Goal: Information Seeking & Learning: Learn about a topic

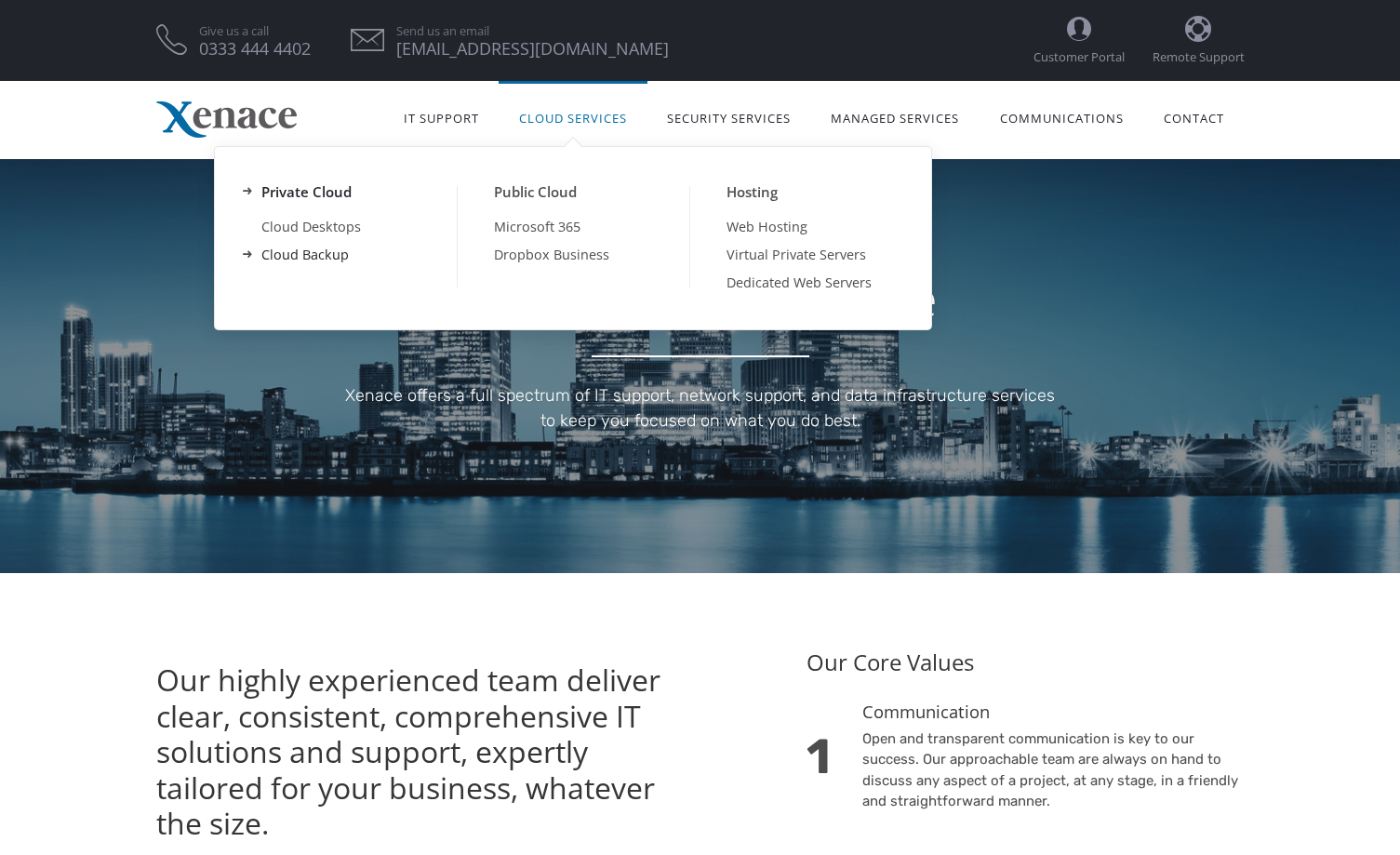
click at [307, 246] on link "Cloud Backup" at bounding box center [340, 254] width 233 height 28
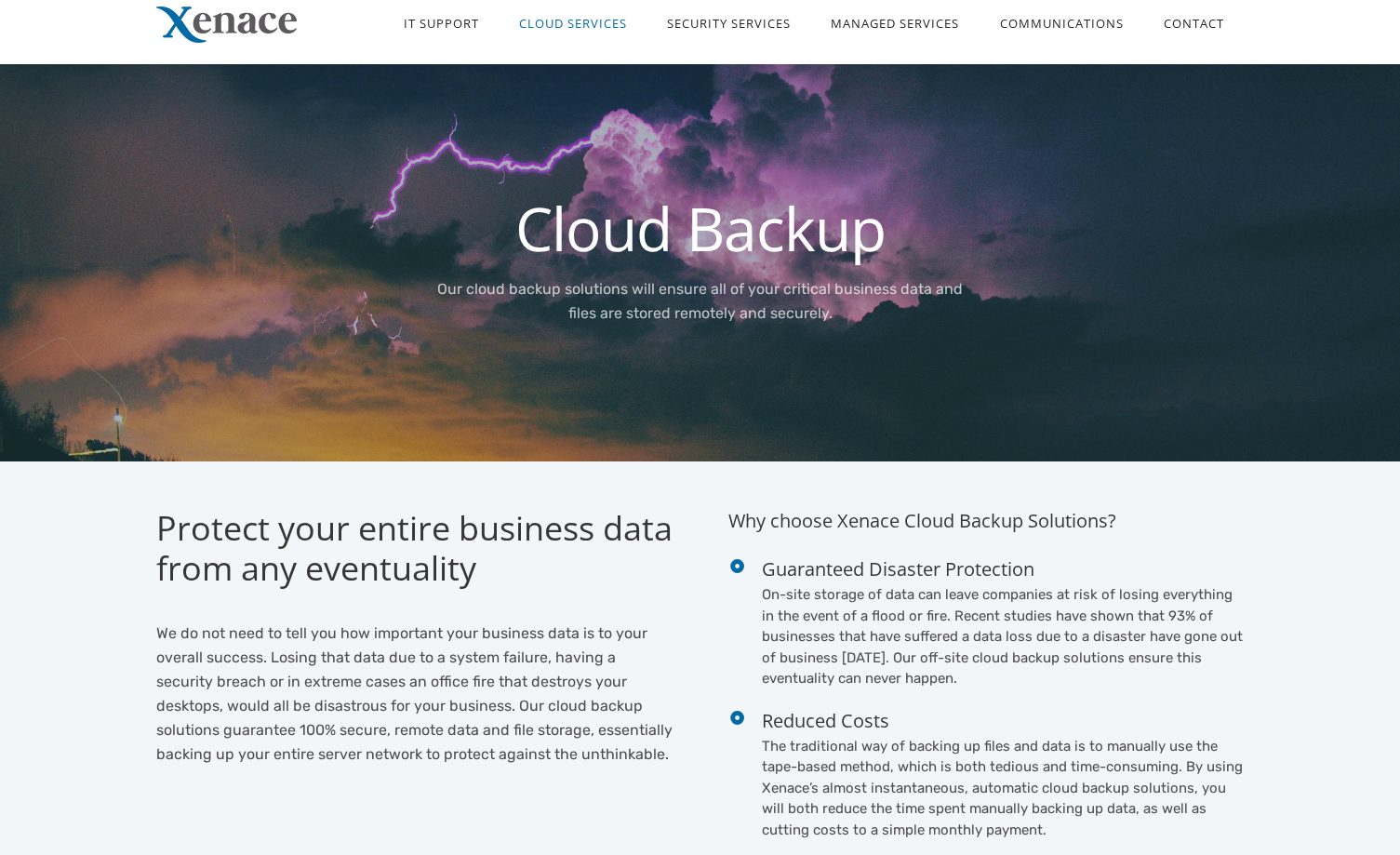
scroll to position [186, 0]
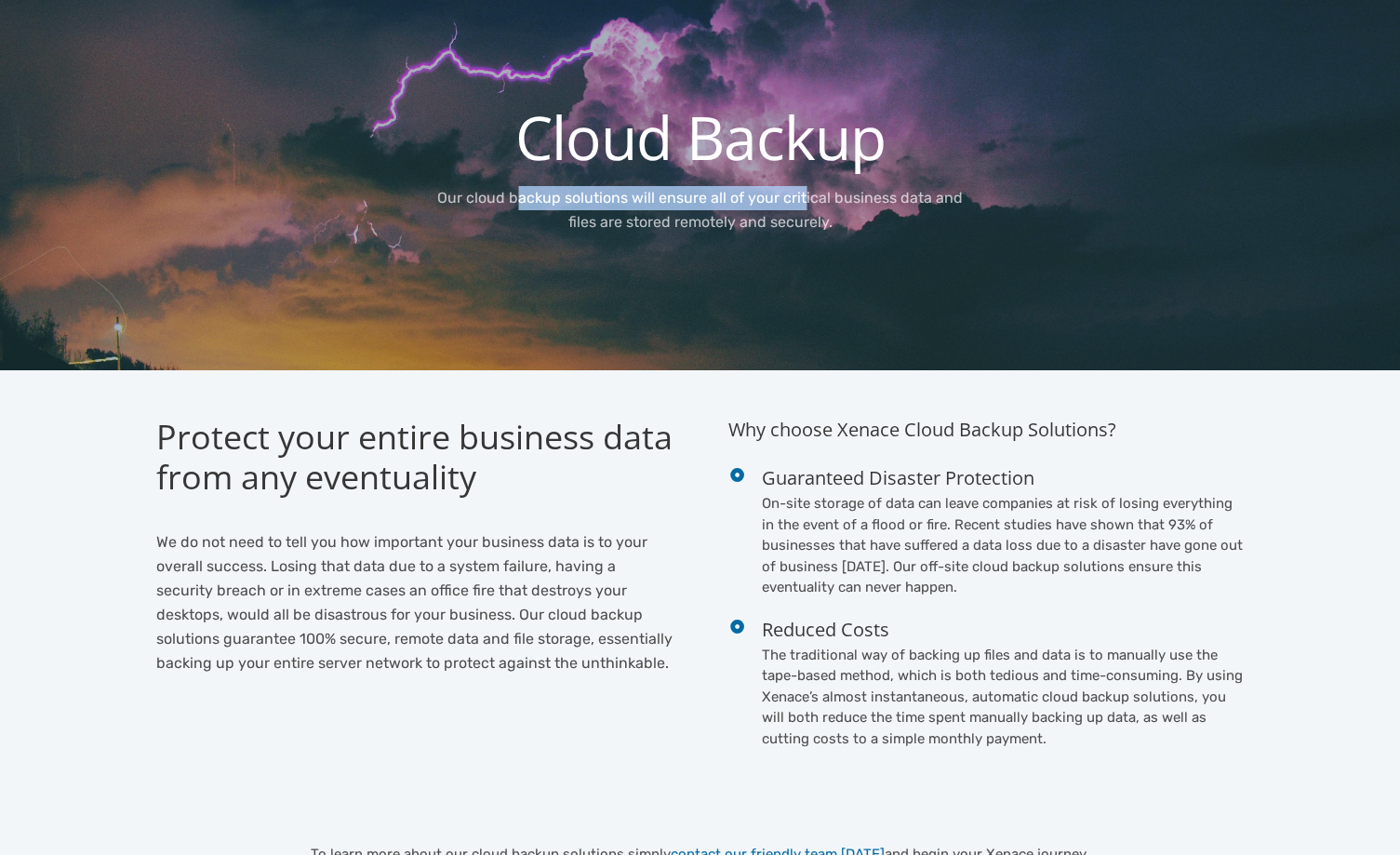
drag, startPoint x: 522, startPoint y: 196, endPoint x: 1086, endPoint y: 255, distance: 567.1
click at [1086, 255] on div "Cloud Backup Our cloud backup solutions will ensure all of your critical busine…" at bounding box center [700, 172] width 1089 height 343
click at [591, 447] on h2 "Protect your entire business data from any eventuality" at bounding box center [415, 456] width 516 height 80
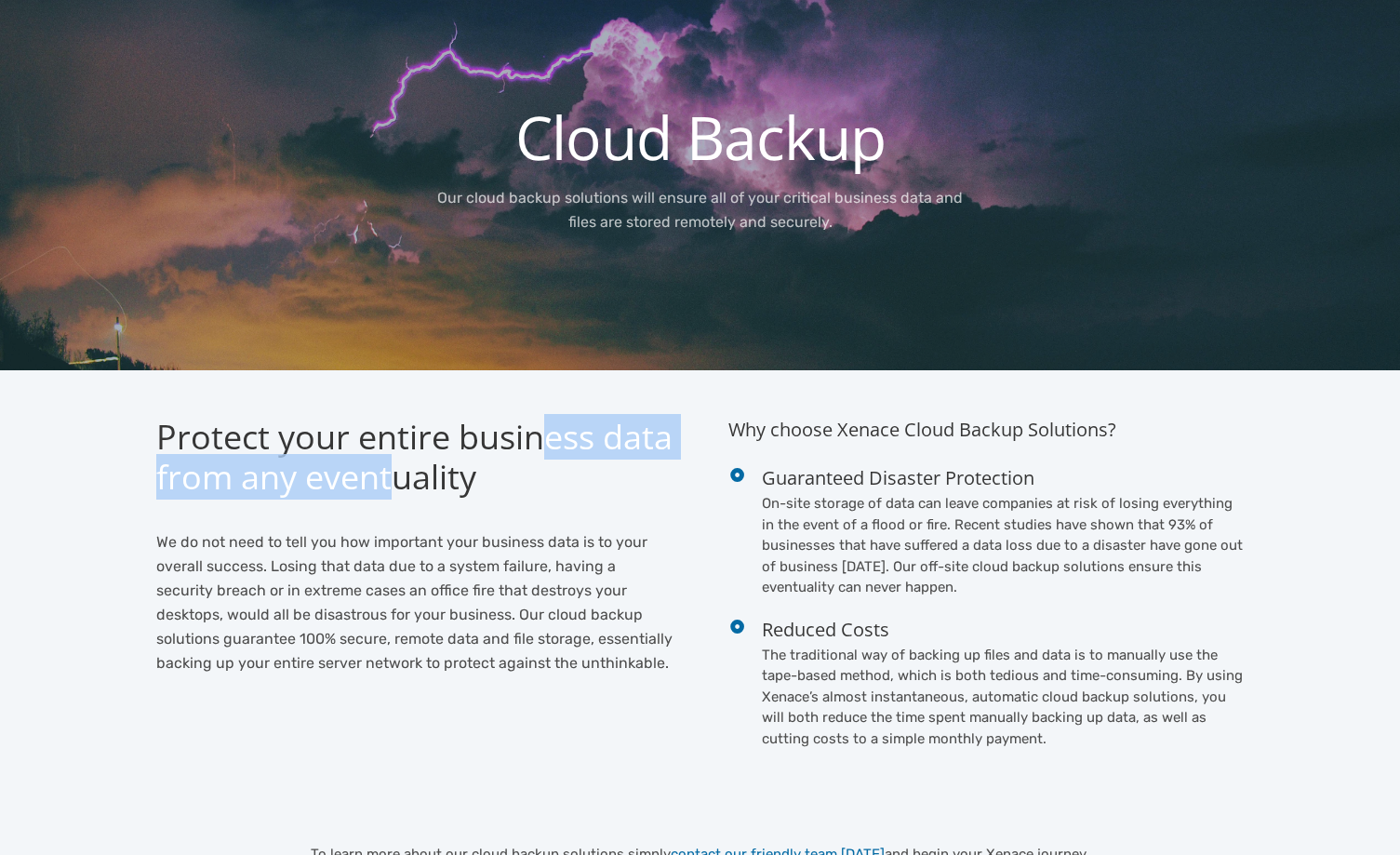
drag, startPoint x: 512, startPoint y: 457, endPoint x: 579, endPoint y: 476, distance: 69.6
click at [573, 462] on h2 "Protect your entire business data from any eventuality" at bounding box center [415, 456] width 516 height 80
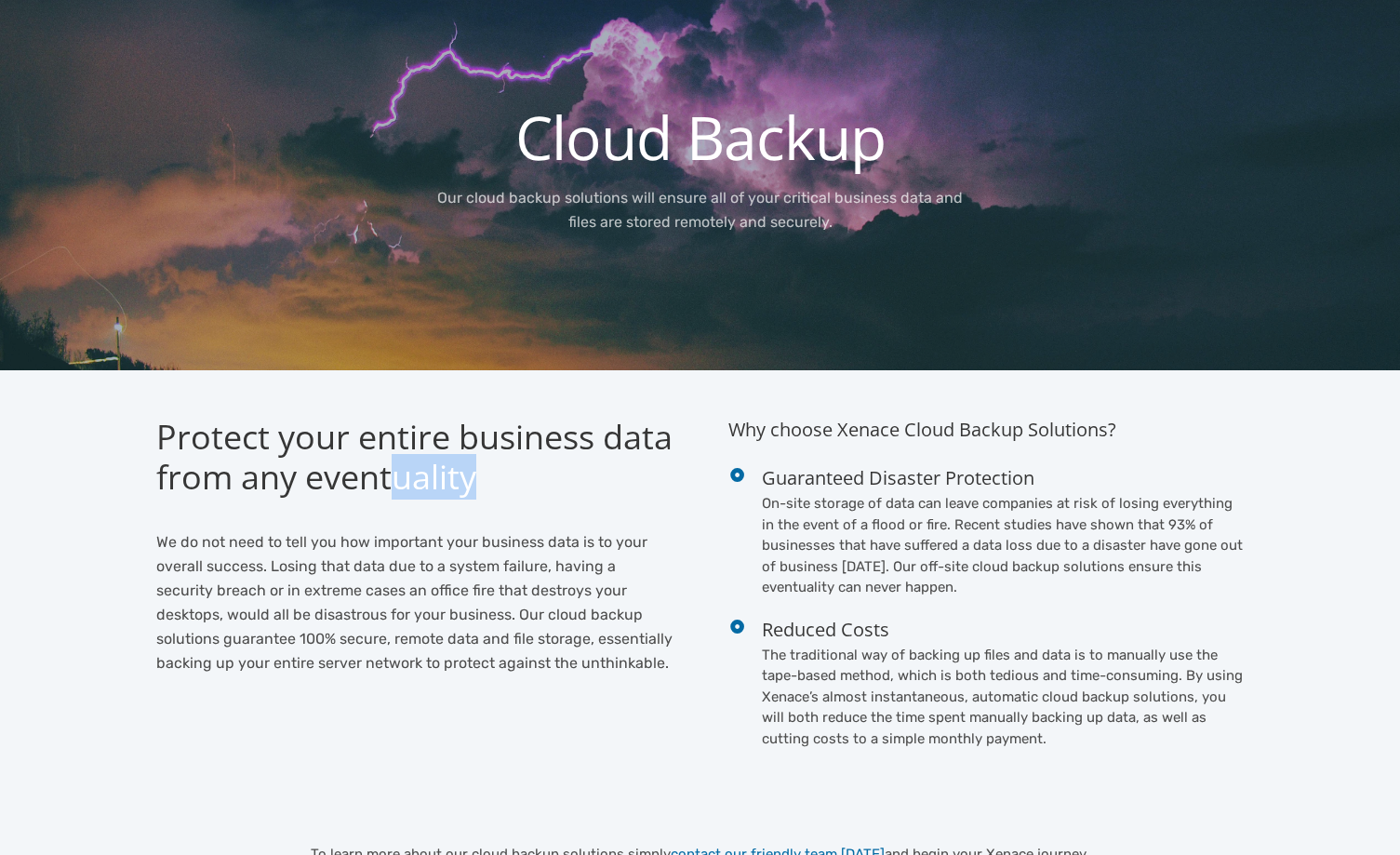
click at [631, 495] on h2 "Protect your entire business data from any eventuality" at bounding box center [415, 456] width 516 height 80
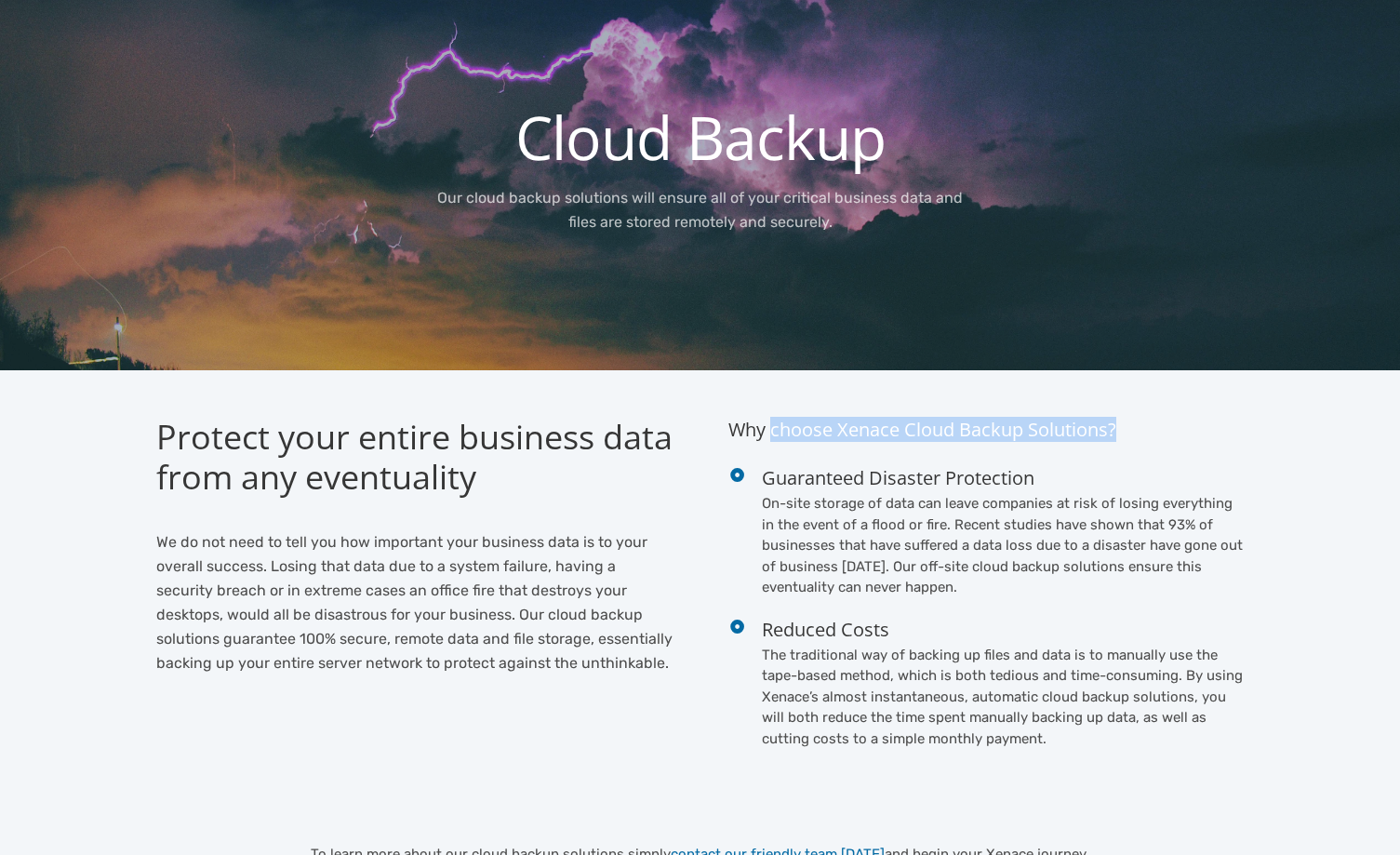
drag, startPoint x: 769, startPoint y: 436, endPoint x: 1125, endPoint y: 419, distance: 356.4
click at [1125, 419] on h4 "Why choose Xenace Cloud Backup Solutions?" at bounding box center [987, 440] width 516 height 48
click at [1123, 426] on h4 "Why choose Xenace Cloud Backup Solutions?" at bounding box center [987, 440] width 516 height 48
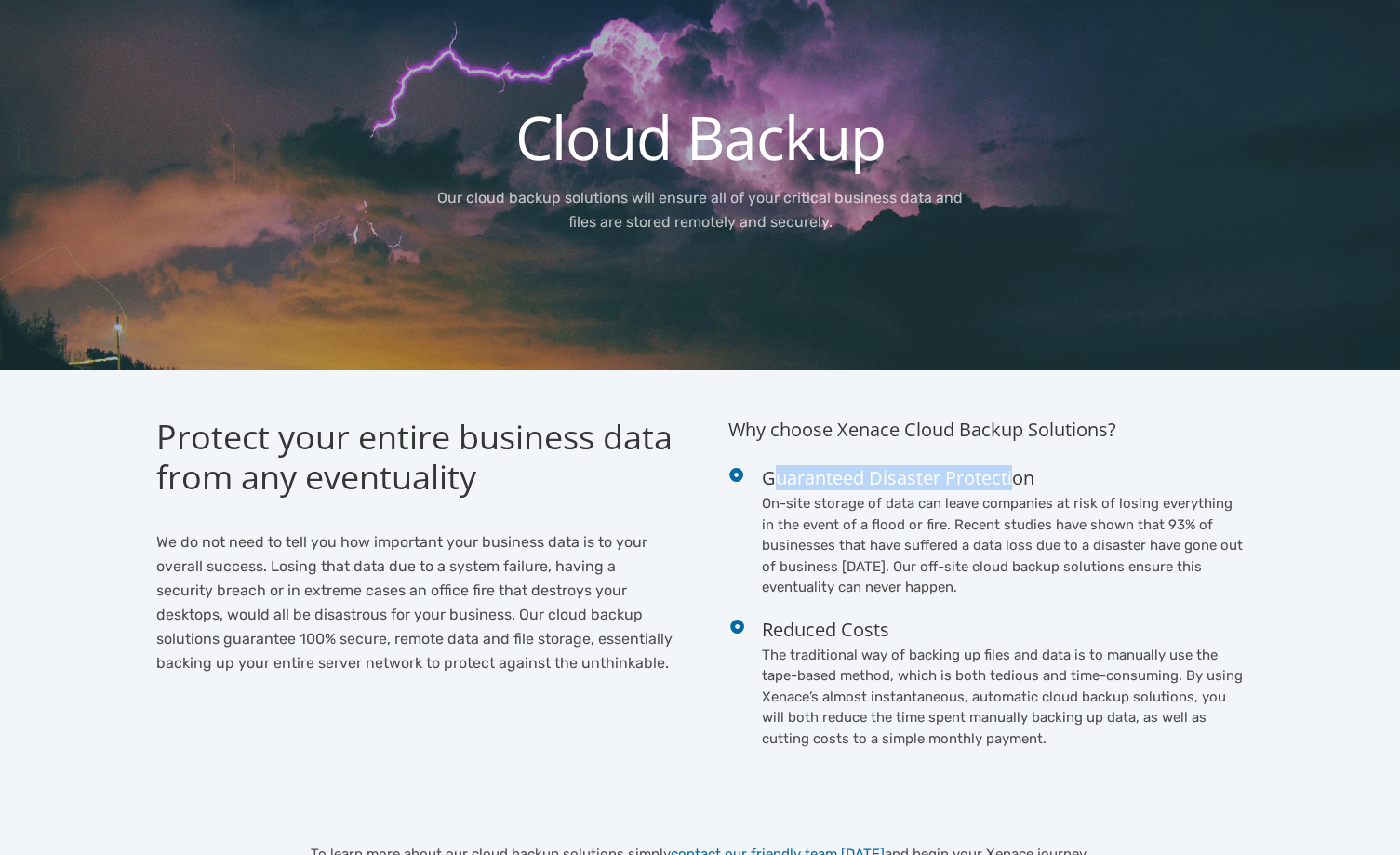
drag, startPoint x: 772, startPoint y: 479, endPoint x: 1014, endPoint y: 474, distance: 242.1
click at [1014, 474] on h4 "Guaranteed Disaster Protection" at bounding box center [1003, 477] width 483 height 25
click at [993, 511] on p "On-site storage of data can leave companies at risk of losing everything in the…" at bounding box center [1003, 546] width 483 height 105
drag, startPoint x: 788, startPoint y: 488, endPoint x: 1082, endPoint y: 520, distance: 295.7
click at [1067, 517] on div "Guaranteed Disaster Protection On-site storage of data can leave companies at r…" at bounding box center [1003, 531] width 483 height 133
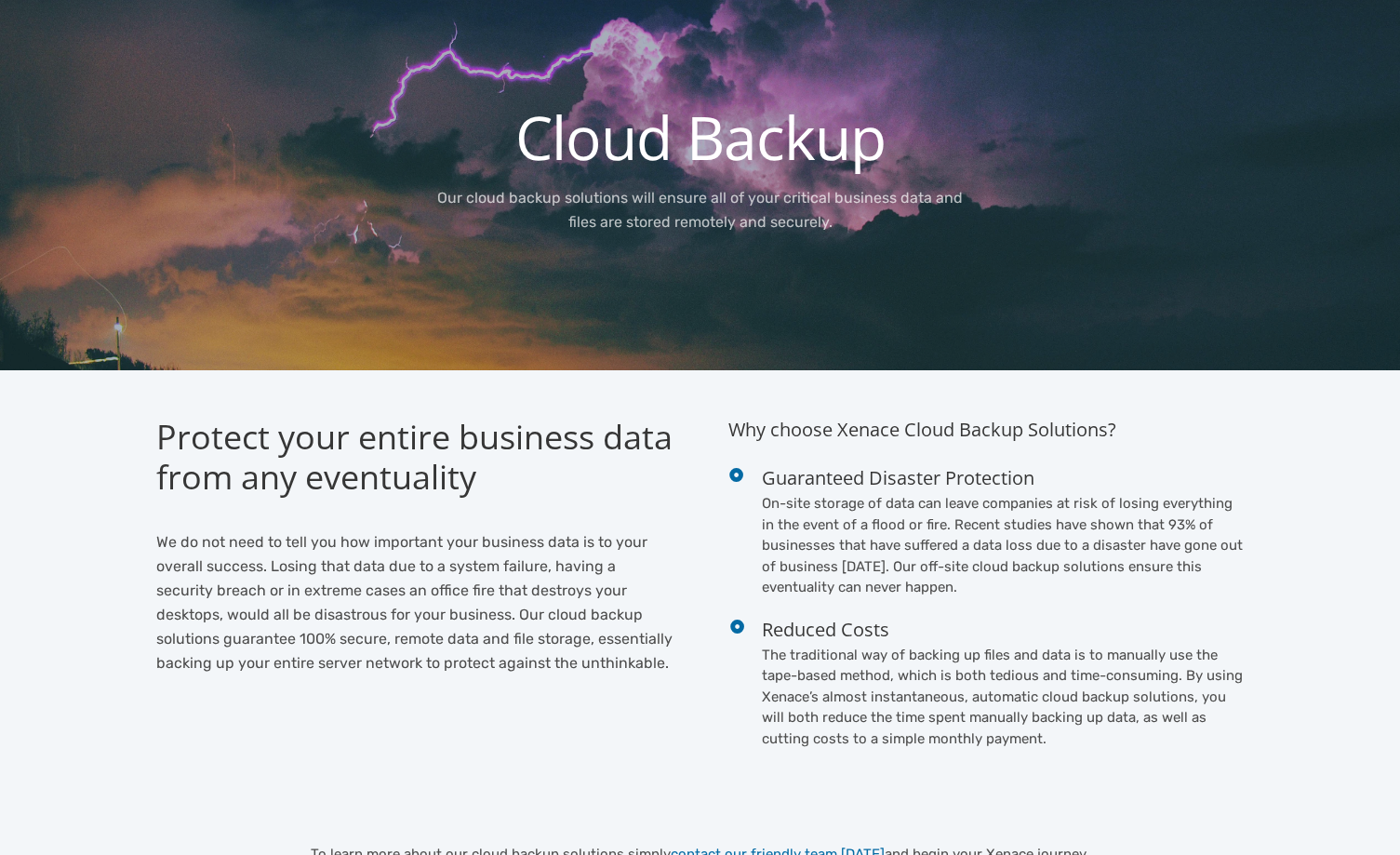
click at [1018, 588] on p "On-site storage of data can leave companies at risk of losing everything in the…" at bounding box center [1003, 546] width 483 height 105
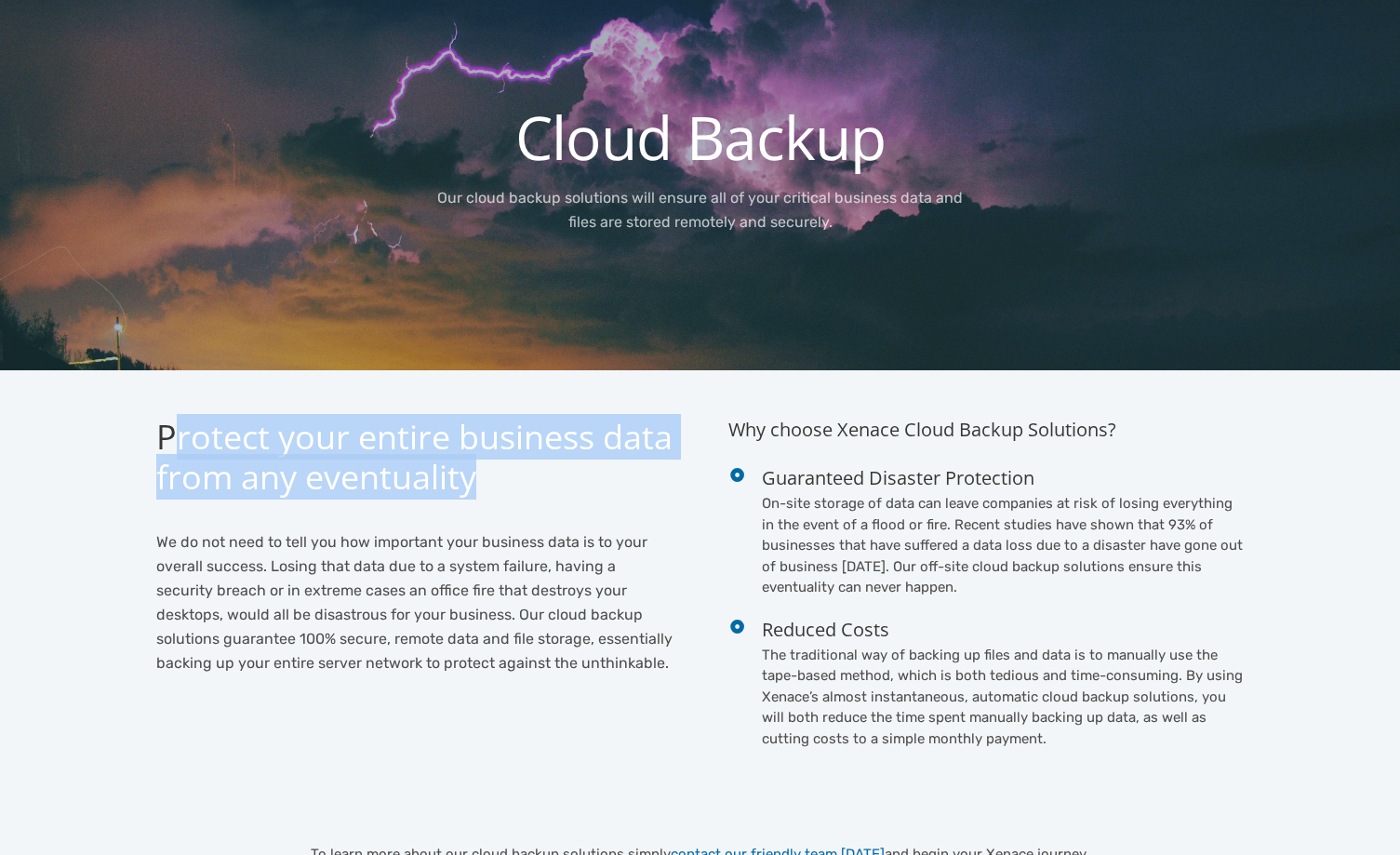
drag, startPoint x: 182, startPoint y: 454, endPoint x: 632, endPoint y: 464, distance: 450.1
click at [632, 464] on h2 "Protect your entire business data from any eventuality" at bounding box center [415, 456] width 516 height 80
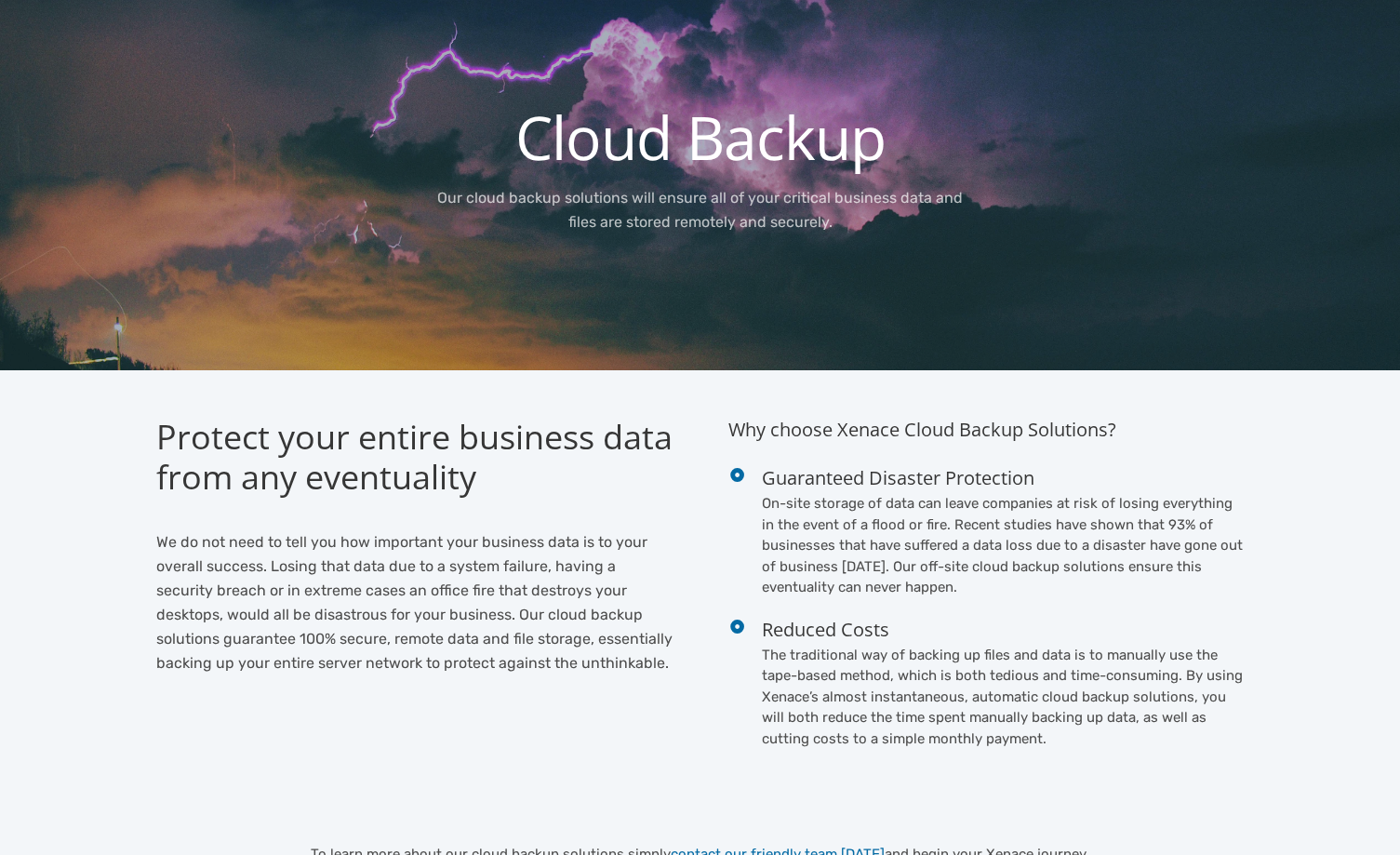
click at [601, 513] on div at bounding box center [415, 513] width 516 height 32
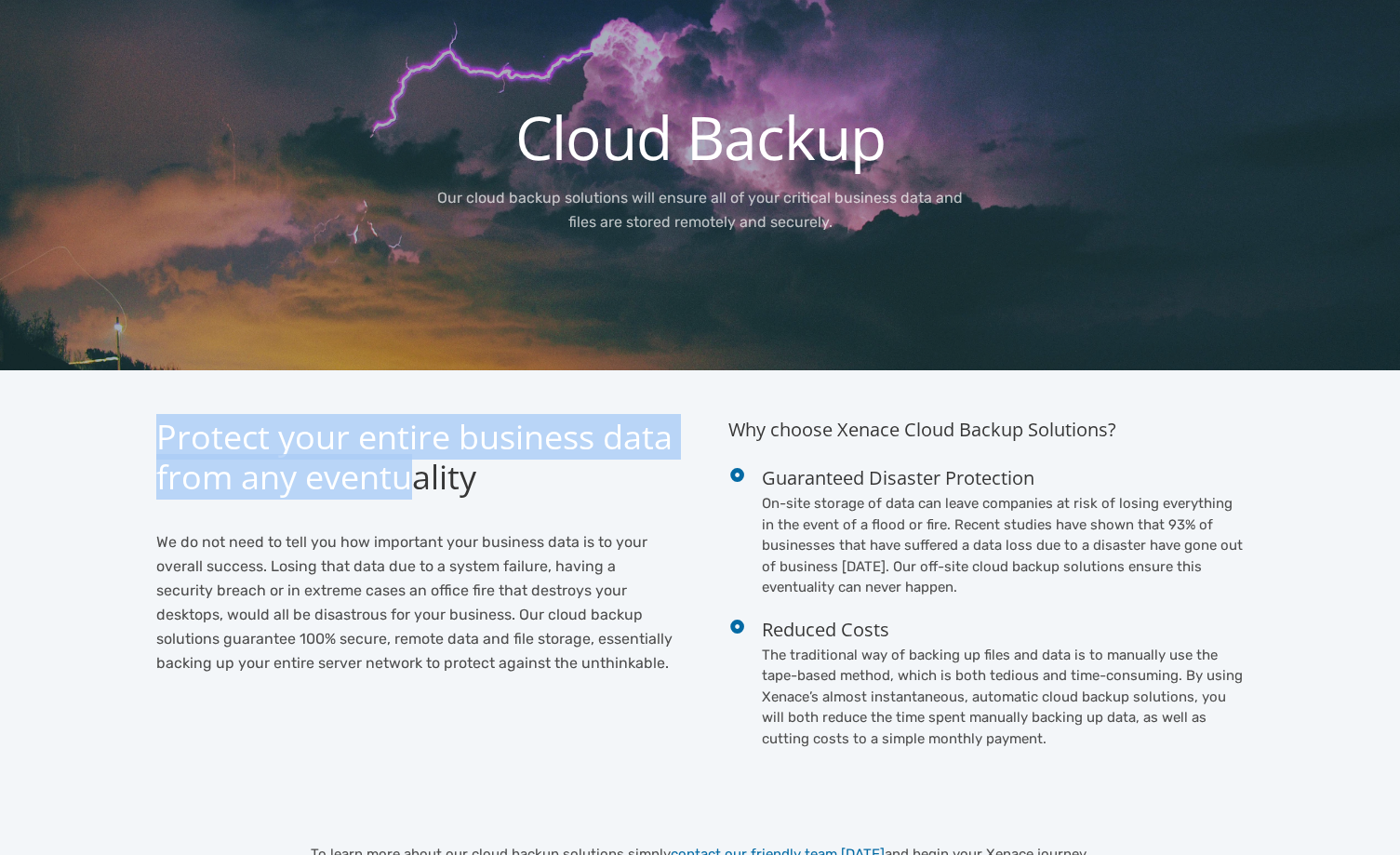
drag, startPoint x: 154, startPoint y: 439, endPoint x: 503, endPoint y: 493, distance: 353.2
click at [489, 474] on div "Protect your entire business data from any eventuality We do not need to tell y…" at bounding box center [414, 564] width 544 height 295
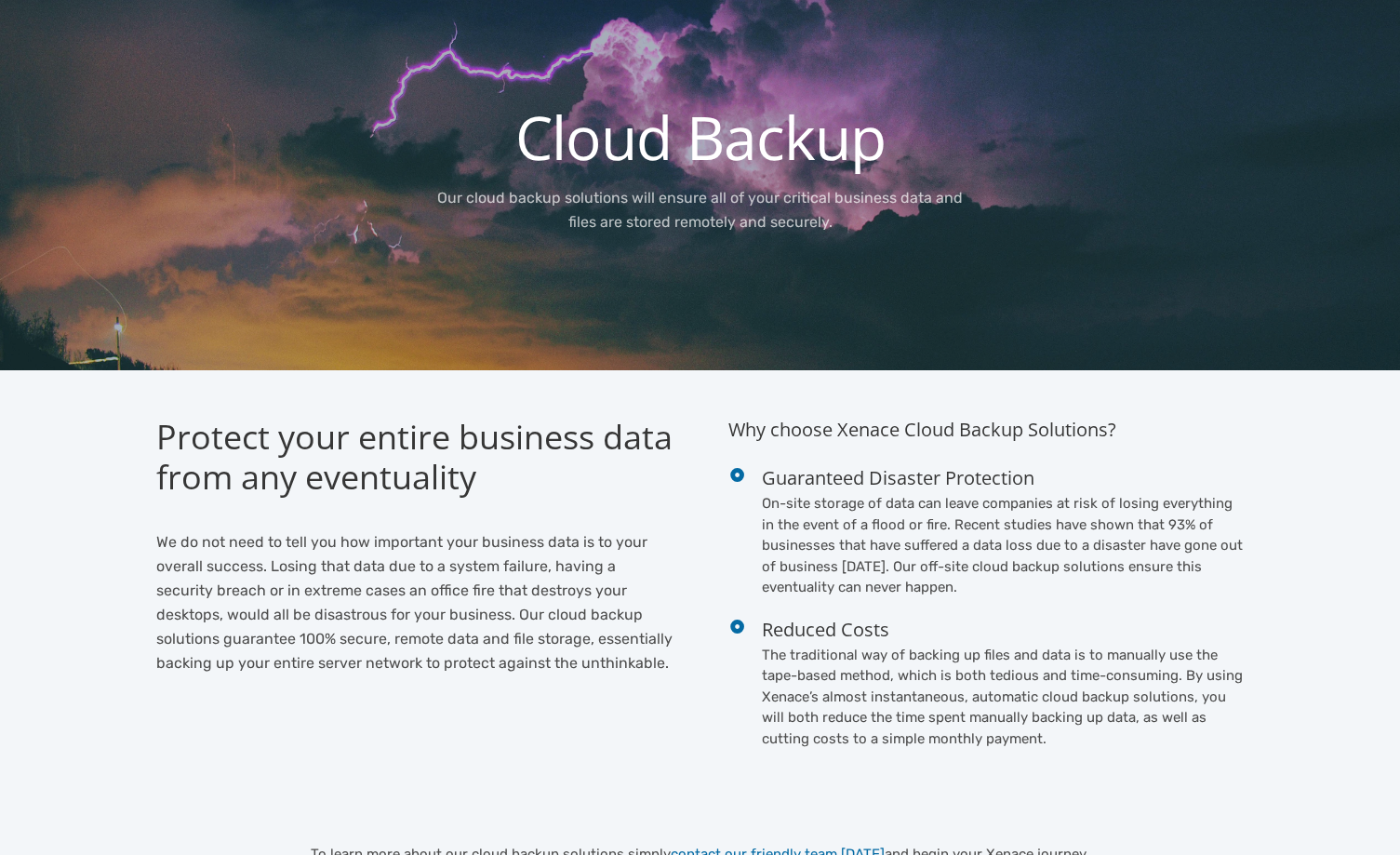
click at [526, 513] on div at bounding box center [415, 513] width 516 height 32
drag, startPoint x: 875, startPoint y: 552, endPoint x: 910, endPoint y: 554, distance: 35.1
click at [910, 554] on p "On-site storage of data can leave companies at risk of losing everything in the…" at bounding box center [1003, 546] width 483 height 105
click at [1068, 621] on h4 "Reduced Costs" at bounding box center [1003, 629] width 483 height 25
drag, startPoint x: 1071, startPoint y: 525, endPoint x: 1214, endPoint y: 528, distance: 143.0
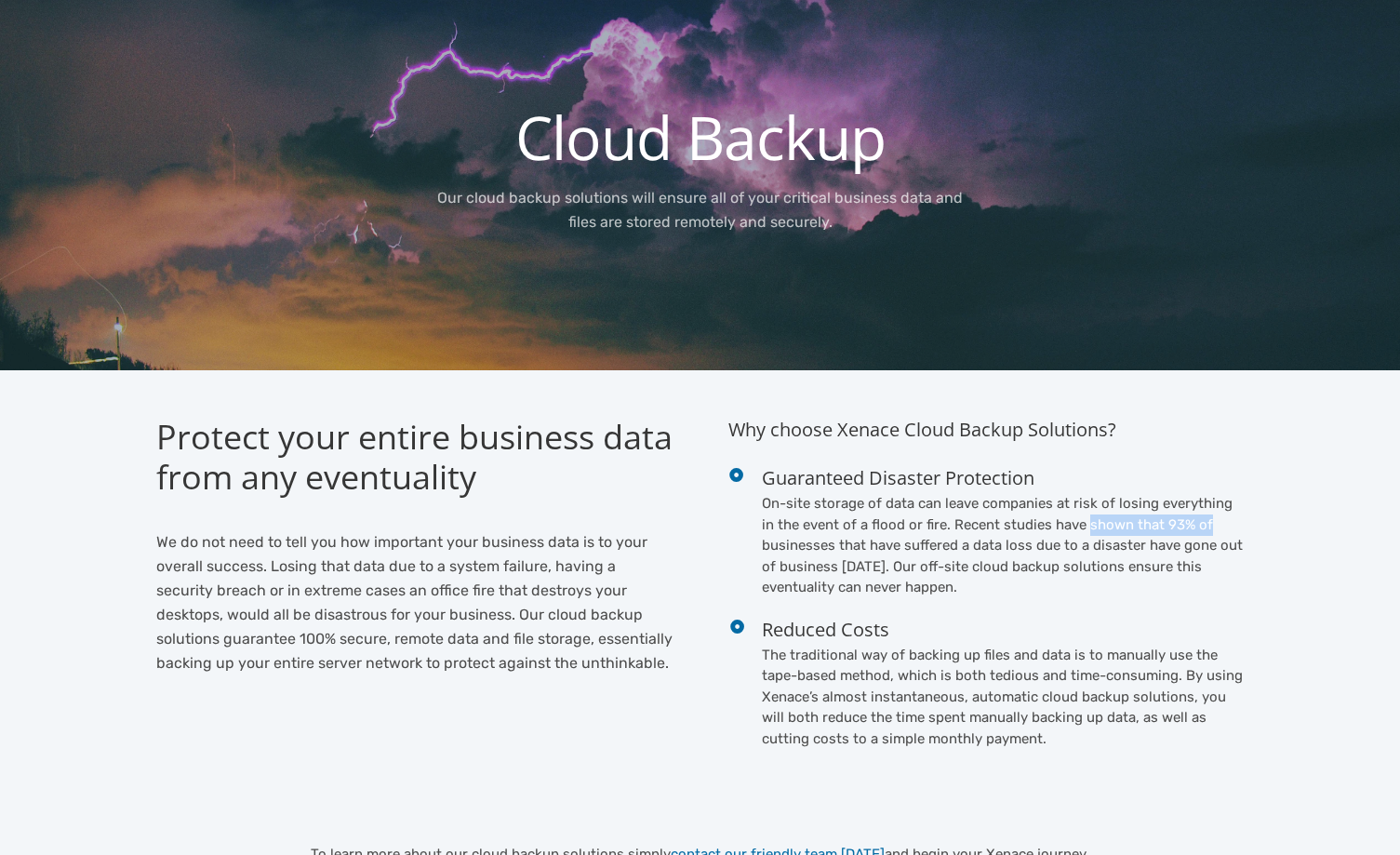
click at [1214, 528] on p "On-site storage of data can leave companies at risk of losing everything in the…" at bounding box center [1003, 546] width 483 height 105
click at [1204, 594] on p "On-site storage of data can leave companies at risk of losing everything in the…" at bounding box center [1003, 546] width 483 height 105
drag, startPoint x: 908, startPoint y: 559, endPoint x: 1036, endPoint y: 592, distance: 132.2
click at [957, 569] on p "On-site storage of data can leave companies at risk of losing everything in the…" at bounding box center [1003, 546] width 483 height 105
drag, startPoint x: 1042, startPoint y: 618, endPoint x: 1026, endPoint y: 661, distance: 45.9
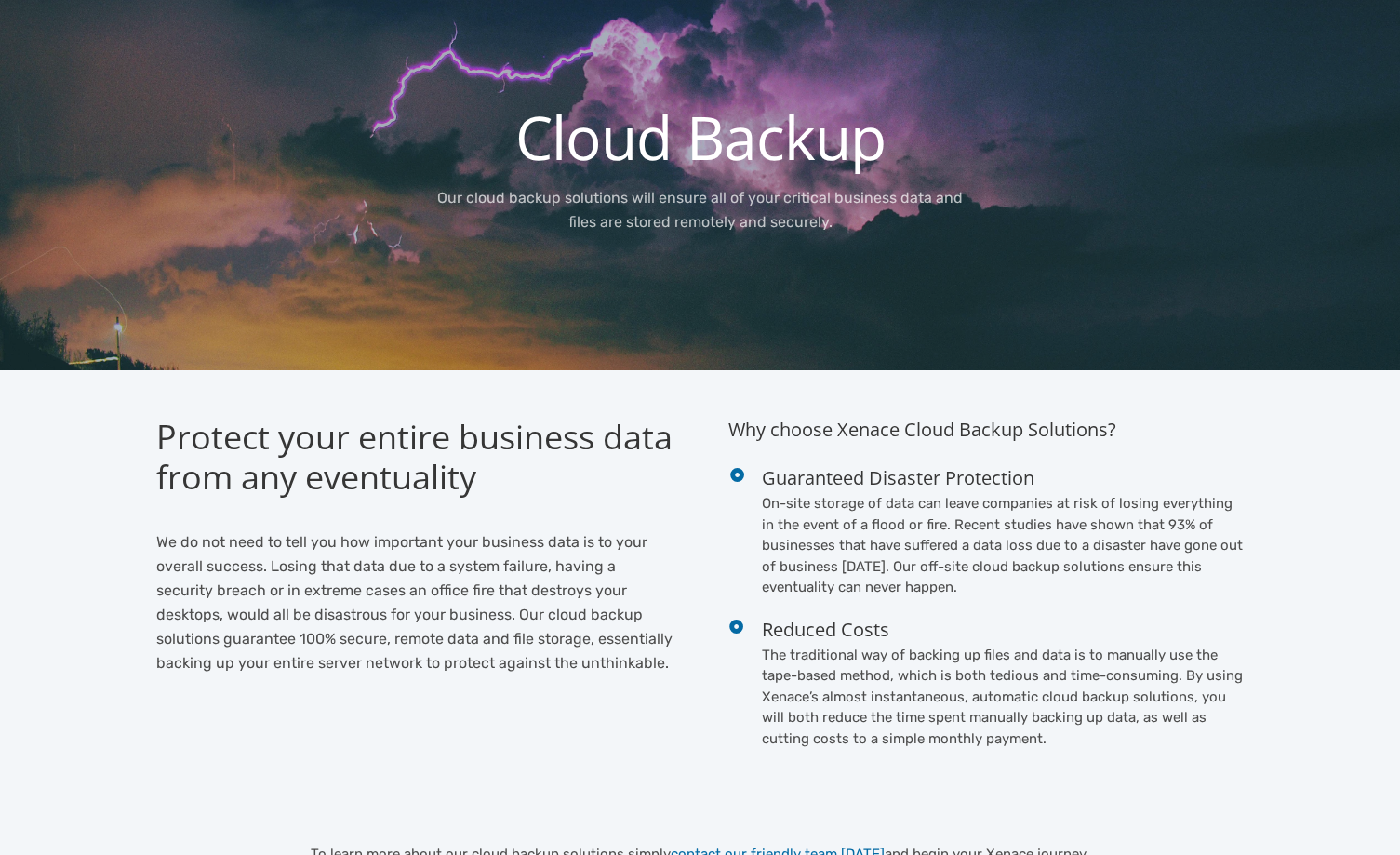
click at [1043, 618] on h4 "Reduced Costs" at bounding box center [1003, 629] width 483 height 25
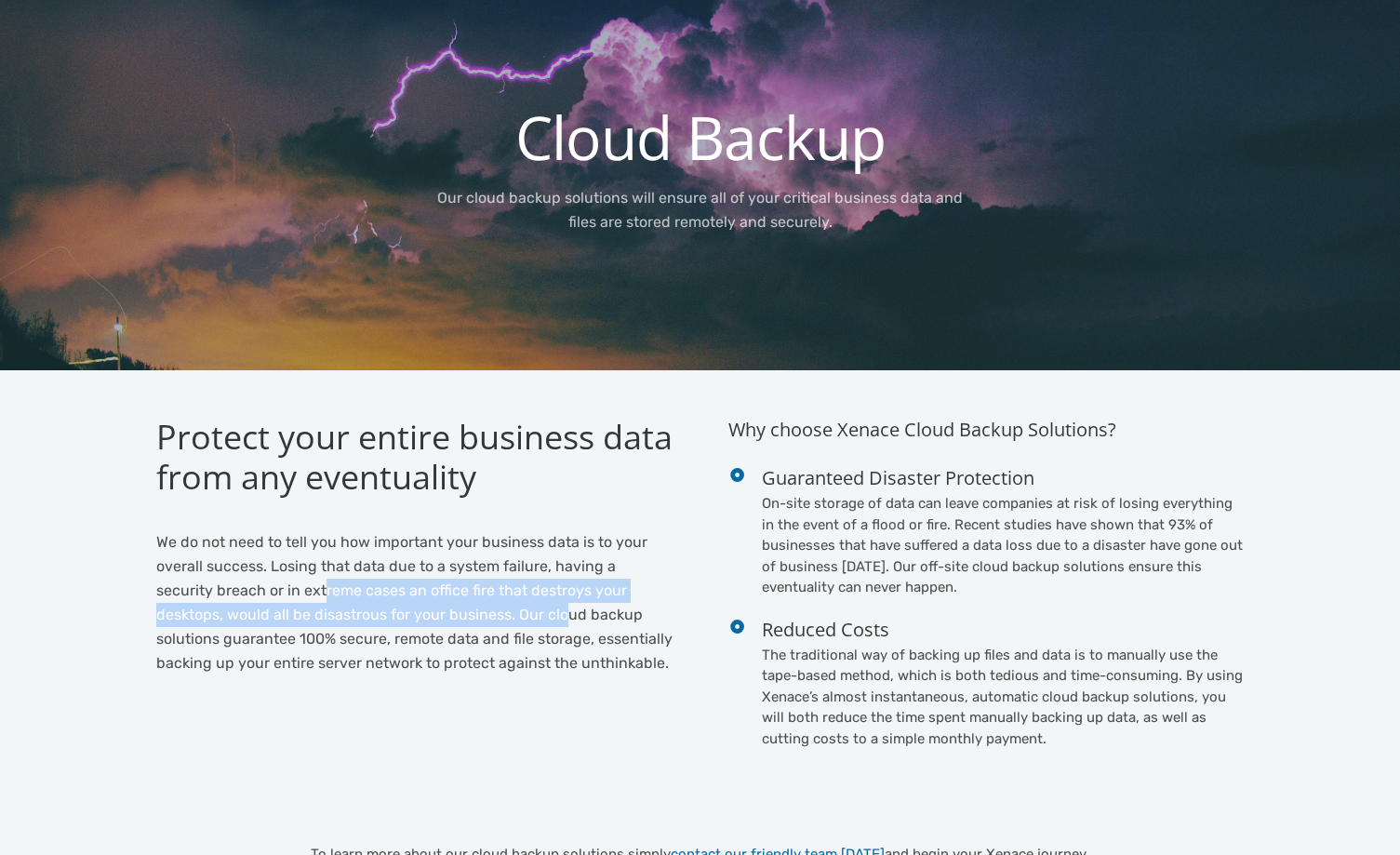
drag, startPoint x: 264, startPoint y: 589, endPoint x: 500, endPoint y: 604, distance: 236.5
click at [494, 609] on span "We do not need to tell you how important your business data is to your overall …" at bounding box center [415, 603] width 516 height 139
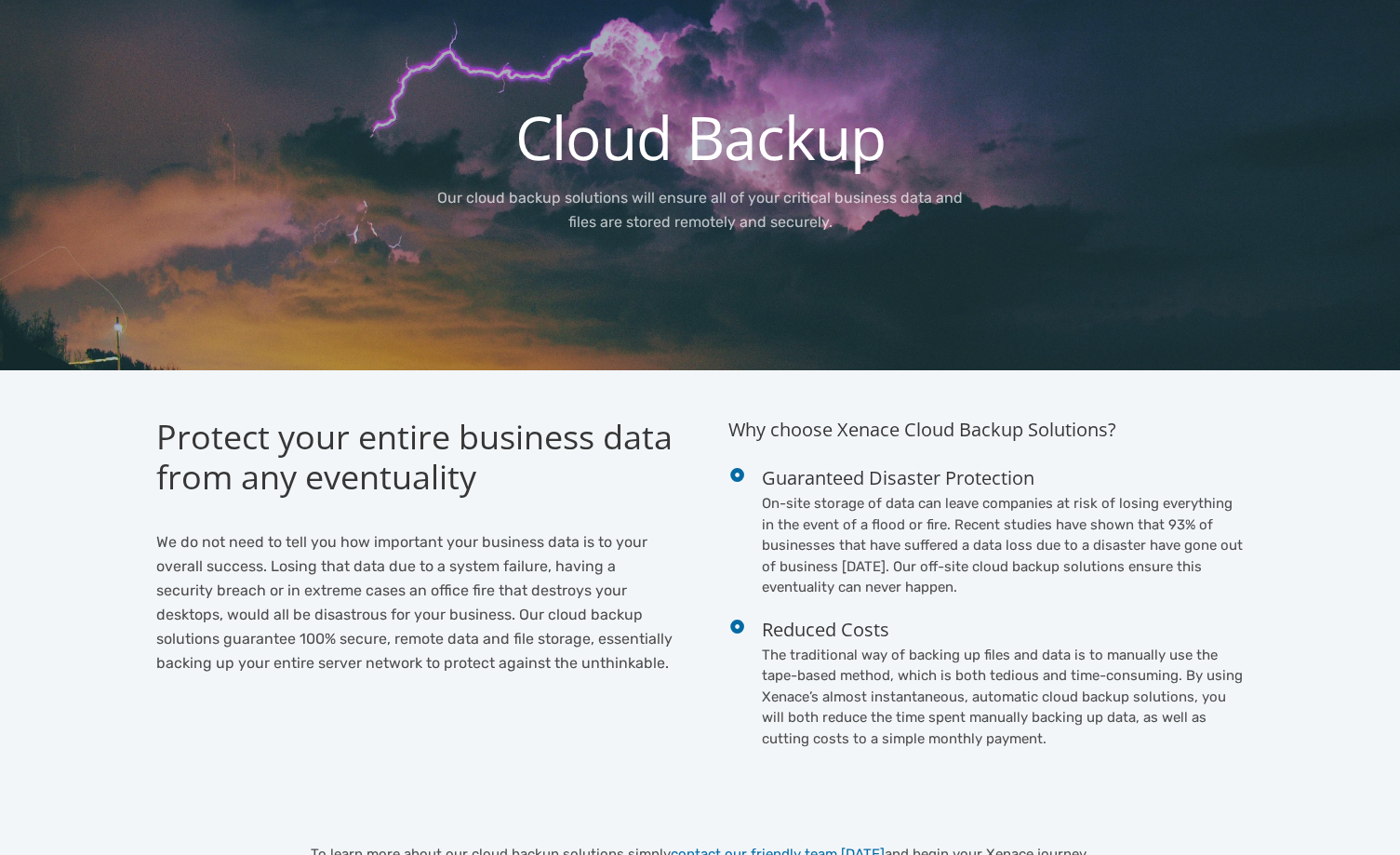
click at [515, 614] on span "We do not need to tell you how important your business data is to your overall …" at bounding box center [415, 603] width 516 height 139
drag, startPoint x: 919, startPoint y: 505, endPoint x: 1149, endPoint y: 528, distance: 231.1
click at [1142, 527] on p "On-site storage of data can leave companies at risk of losing everything in the…" at bounding box center [1003, 546] width 483 height 105
click at [948, 550] on p "On-site storage of data can leave companies at risk of losing everything in the…" at bounding box center [1003, 546] width 483 height 105
drag, startPoint x: 828, startPoint y: 544, endPoint x: 863, endPoint y: 545, distance: 35.0
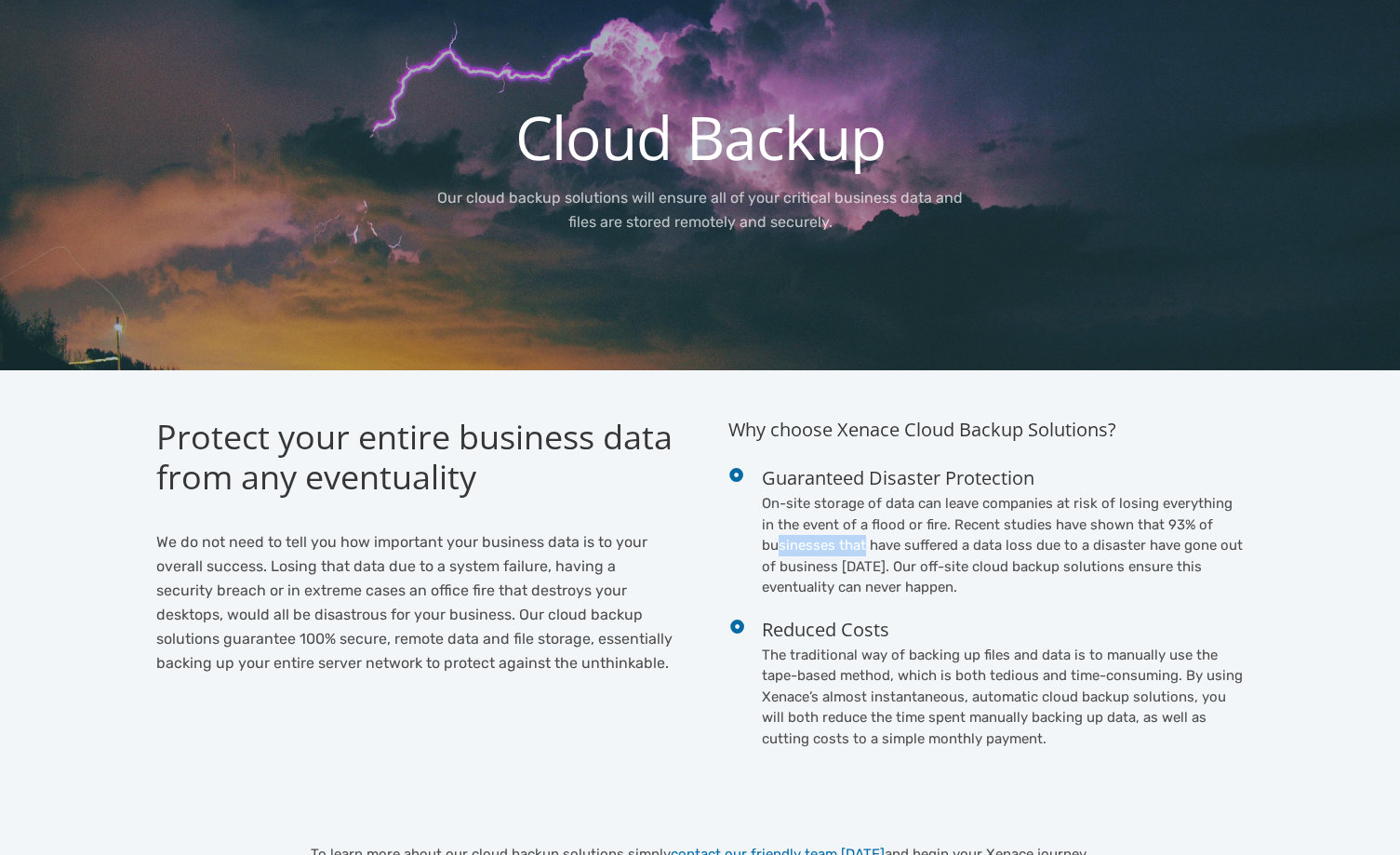
click at [863, 545] on p "On-site storage of data can leave companies at risk of losing everything in the…" at bounding box center [1003, 546] width 483 height 105
click at [978, 610] on ul "Guaranteed Disaster Protection On-site storage of data can leave companies at r…" at bounding box center [987, 606] width 516 height 284
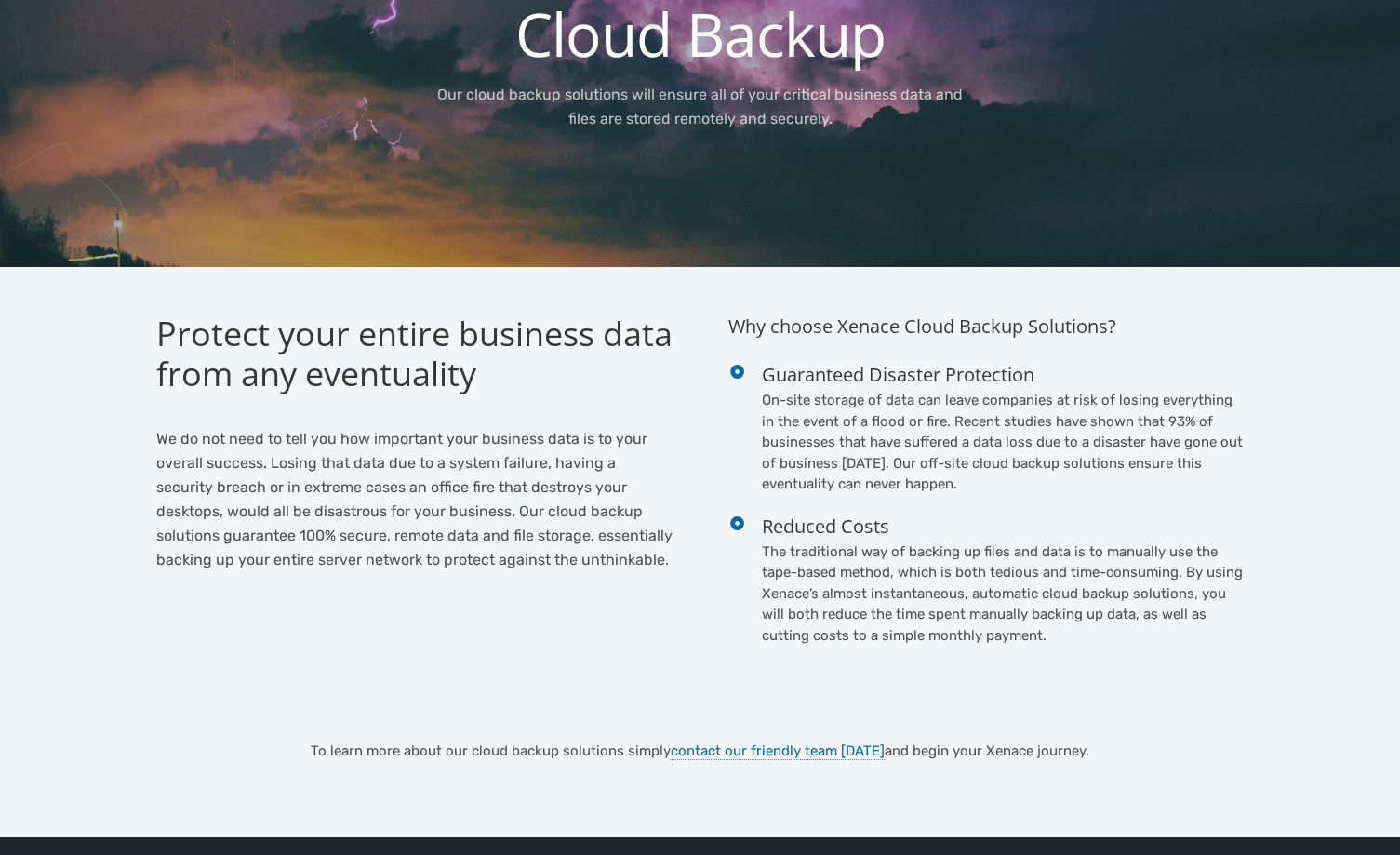
scroll to position [0, 0]
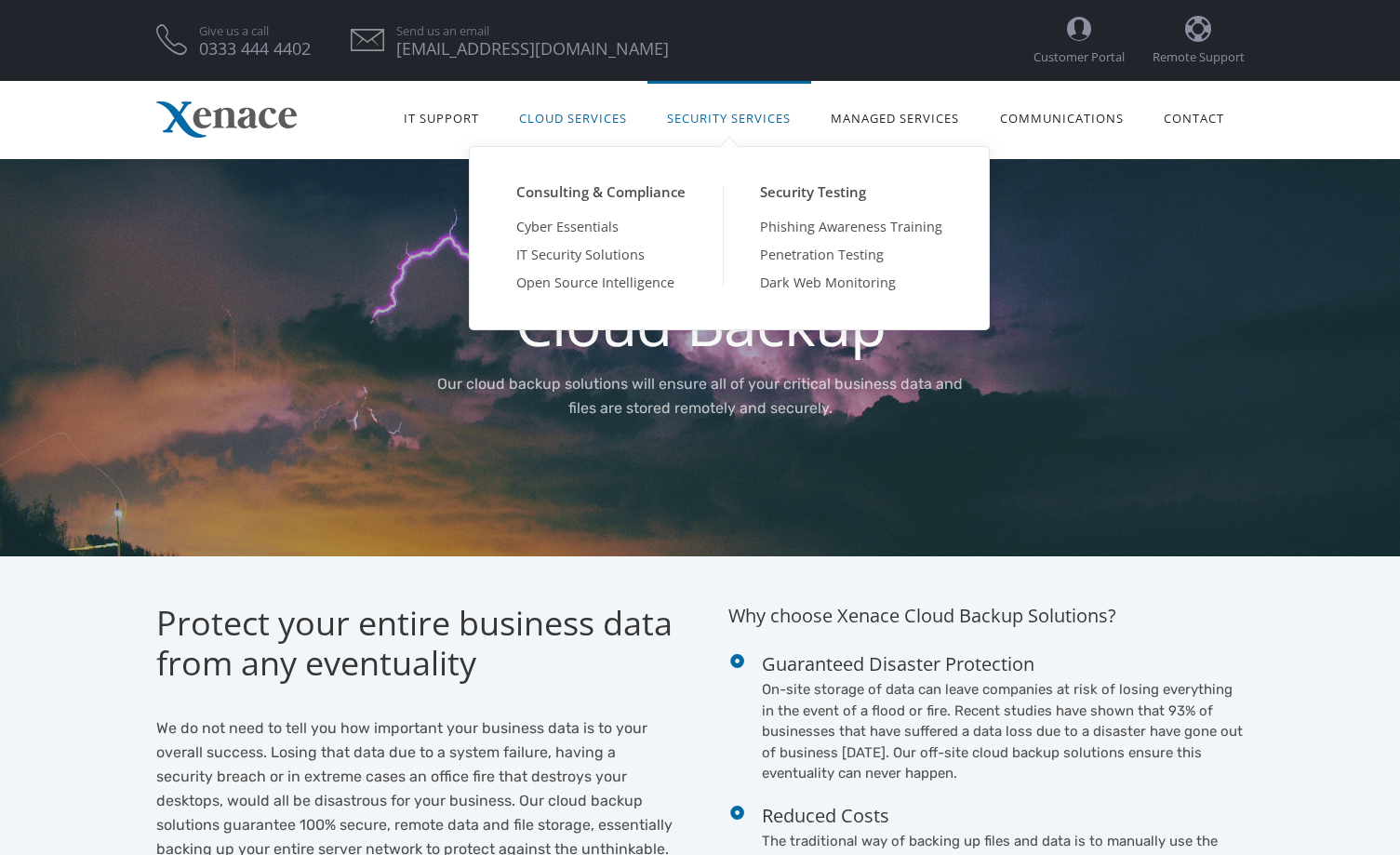
click at [693, 122] on link "Security Services" at bounding box center [729, 117] width 164 height 59
click at [716, 109] on link "Security Services" at bounding box center [729, 117] width 164 height 59
click at [584, 250] on link "IT Security Solutions" at bounding box center [601, 254] width 244 height 28
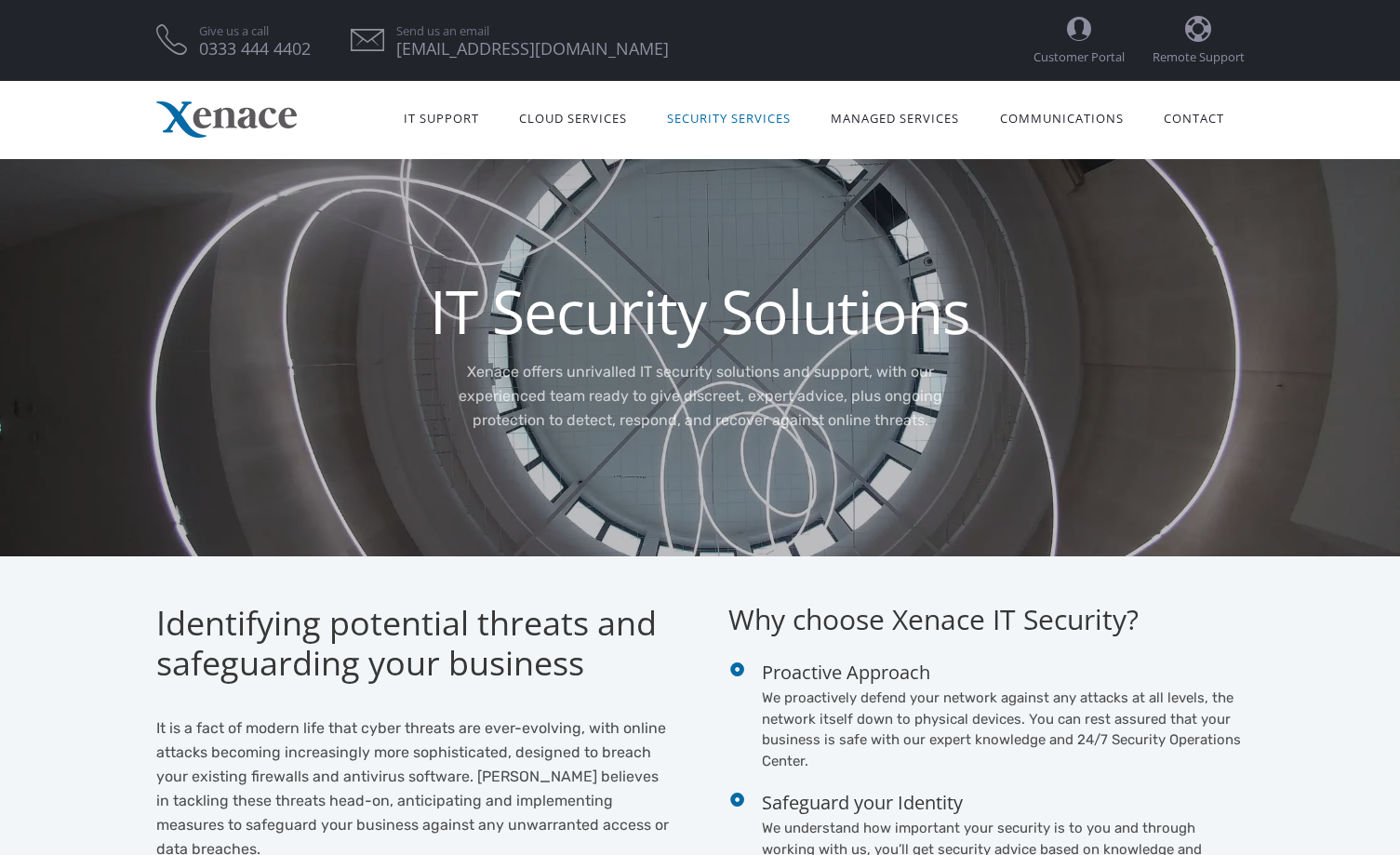
scroll to position [372, 0]
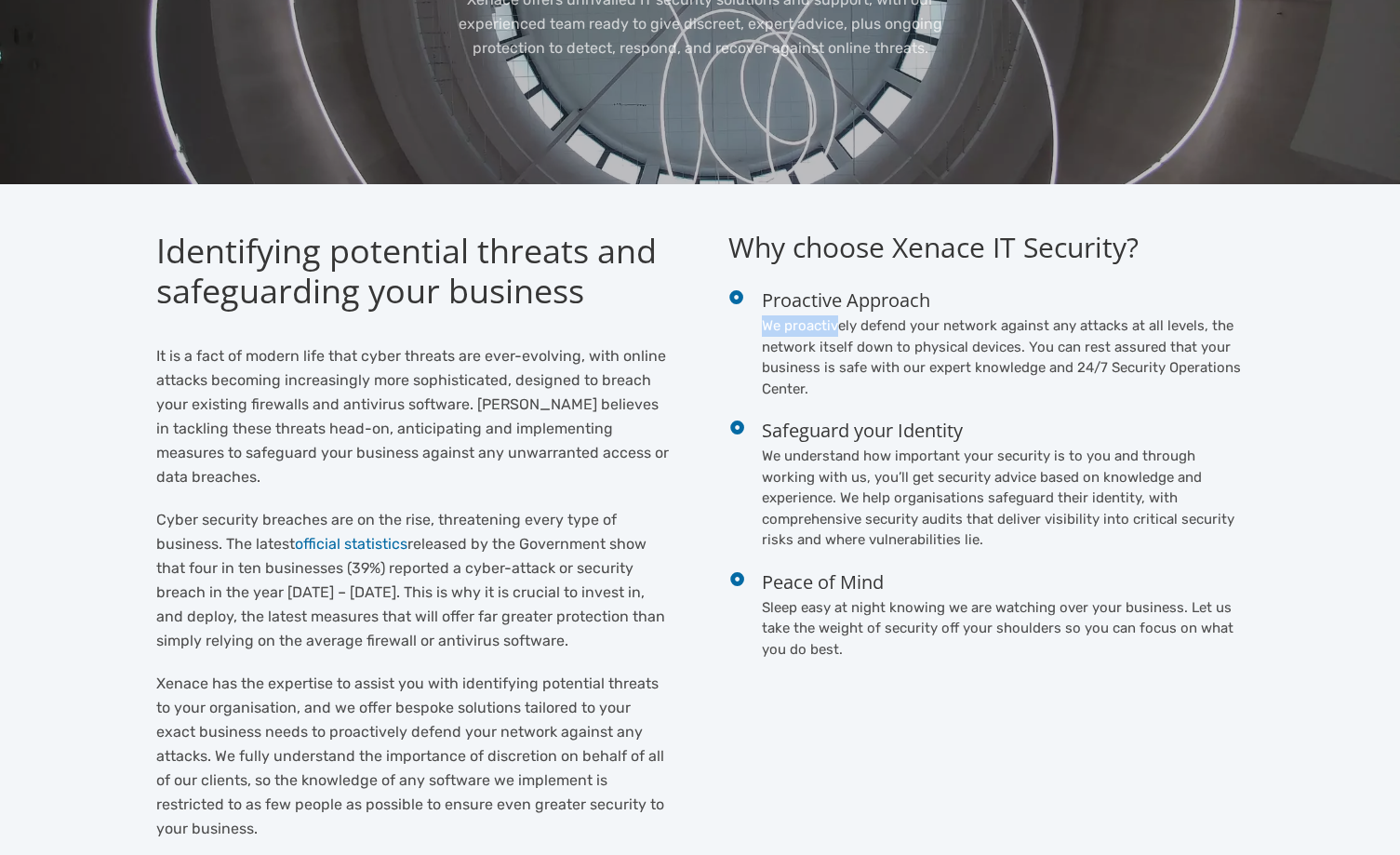
drag, startPoint x: 837, startPoint y: 320, endPoint x: 1098, endPoint y: 316, distance: 261.0
click at [1098, 316] on p "We proactively defend your network against any attacks at all levels, the netwo…" at bounding box center [1003, 357] width 483 height 84
click at [1013, 341] on p "We proactively defend your network against any attacks at all levels, the netwo…" at bounding box center [1003, 357] width 483 height 84
drag, startPoint x: 814, startPoint y: 365, endPoint x: 1044, endPoint y: 388, distance: 231.1
click at [859, 367] on p "We proactively defend your network against any attacks at all levels, the netwo…" at bounding box center [1003, 357] width 483 height 84
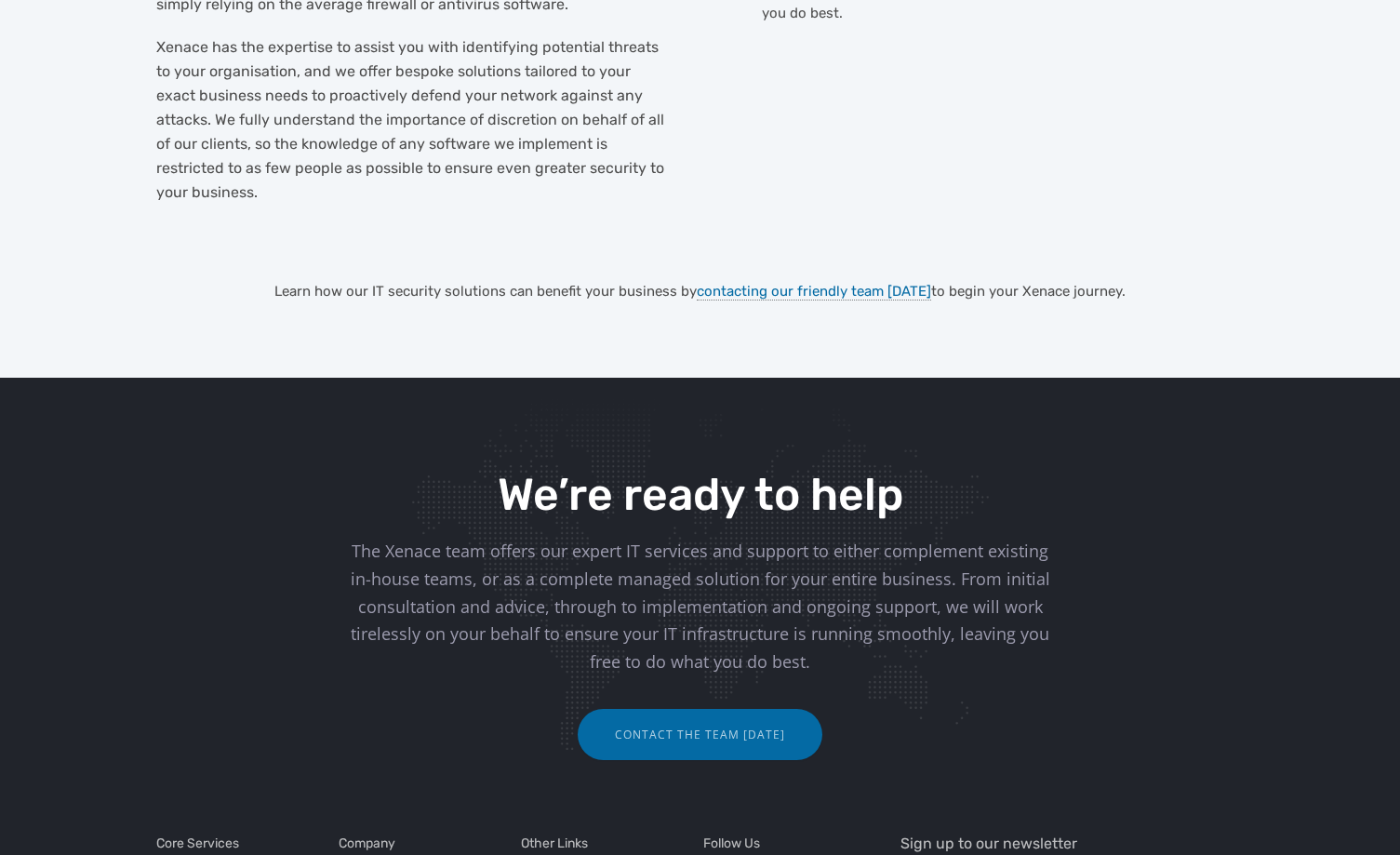
scroll to position [558, 0]
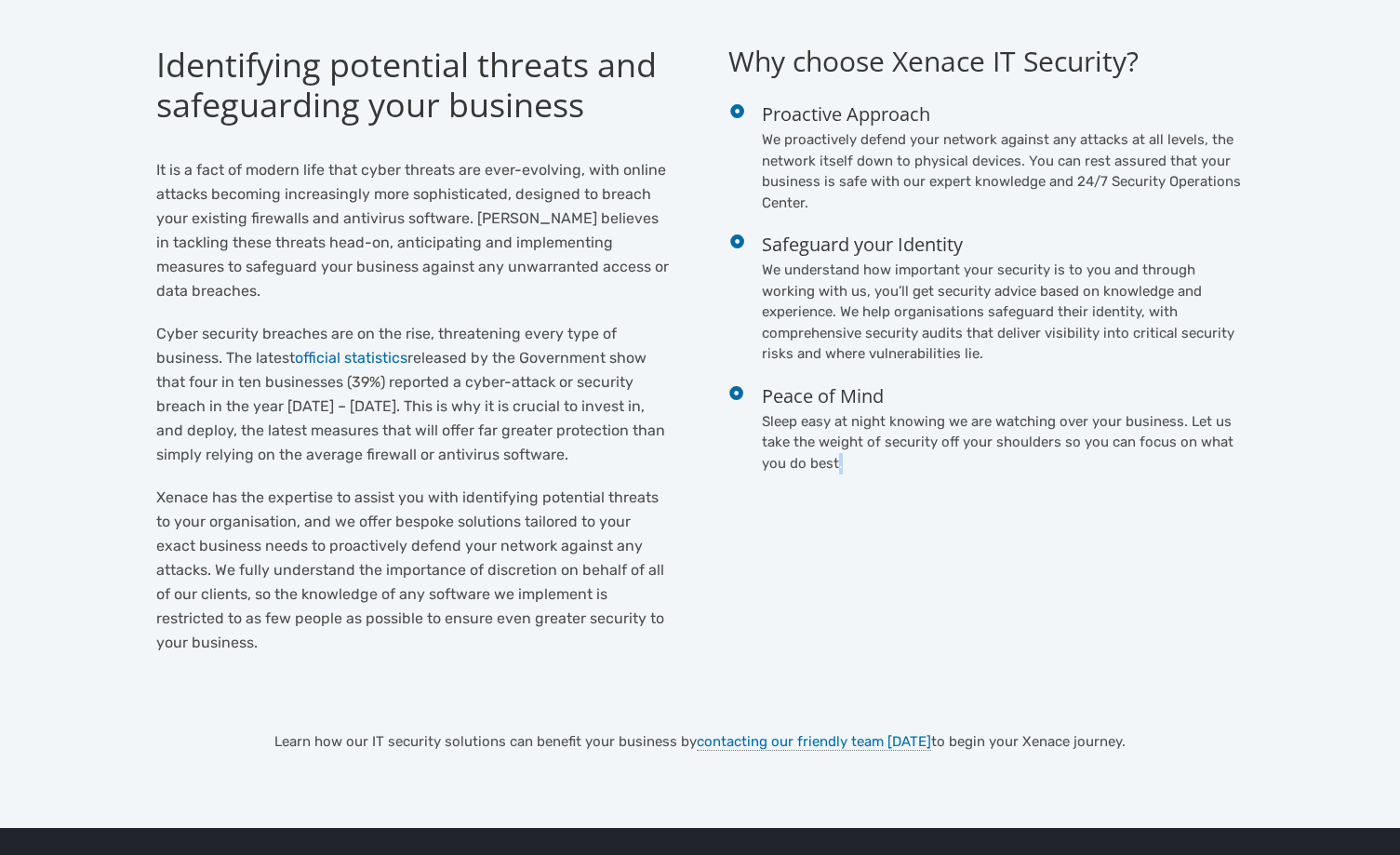
click at [834, 474] on div "Why choose Xenace IT Security? Proactive Approach We proactively defend your ne…" at bounding box center [987, 287] width 516 height 485
click at [954, 299] on p "We understand how important your security is to you and through working with us…" at bounding box center [1003, 312] width 483 height 105
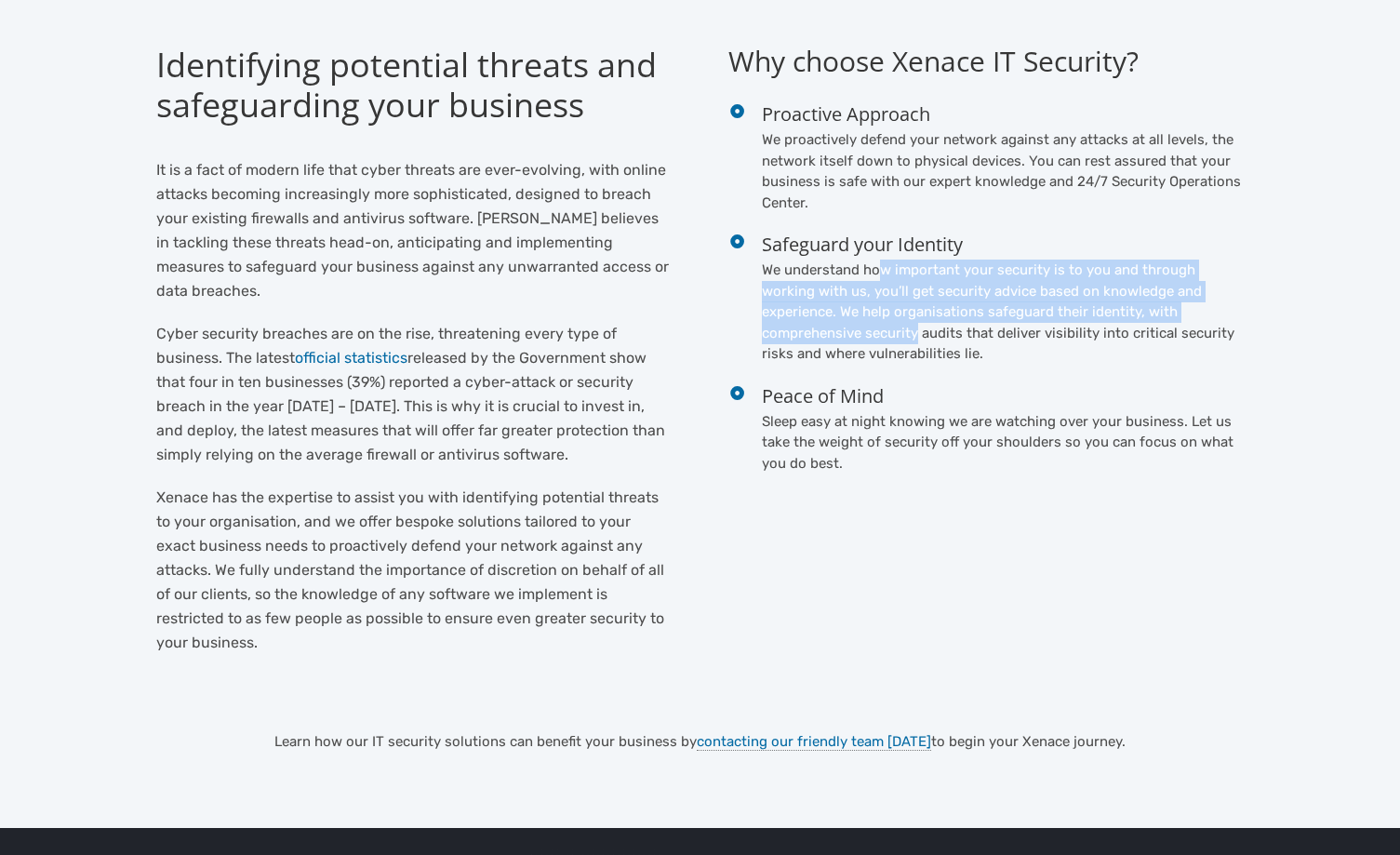
drag, startPoint x: 884, startPoint y: 272, endPoint x: 1329, endPoint y: 317, distance: 447.3
click at [1329, 317] on section "Identifying potential threats and safeguarding your business It is a fact of mo…" at bounding box center [700, 412] width 1400 height 828
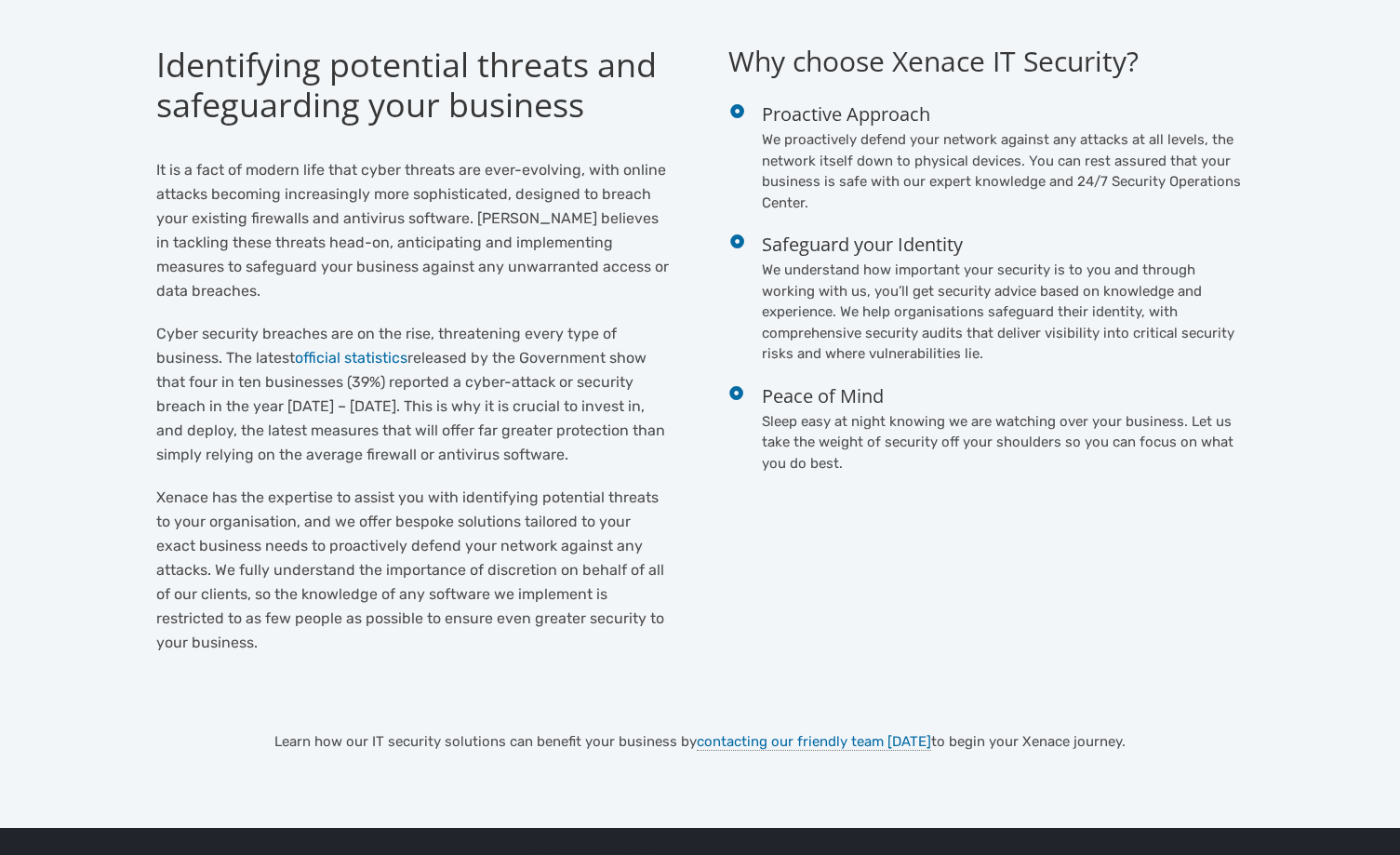
click at [1111, 397] on h4 "Peace of Mind" at bounding box center [1003, 396] width 483 height 25
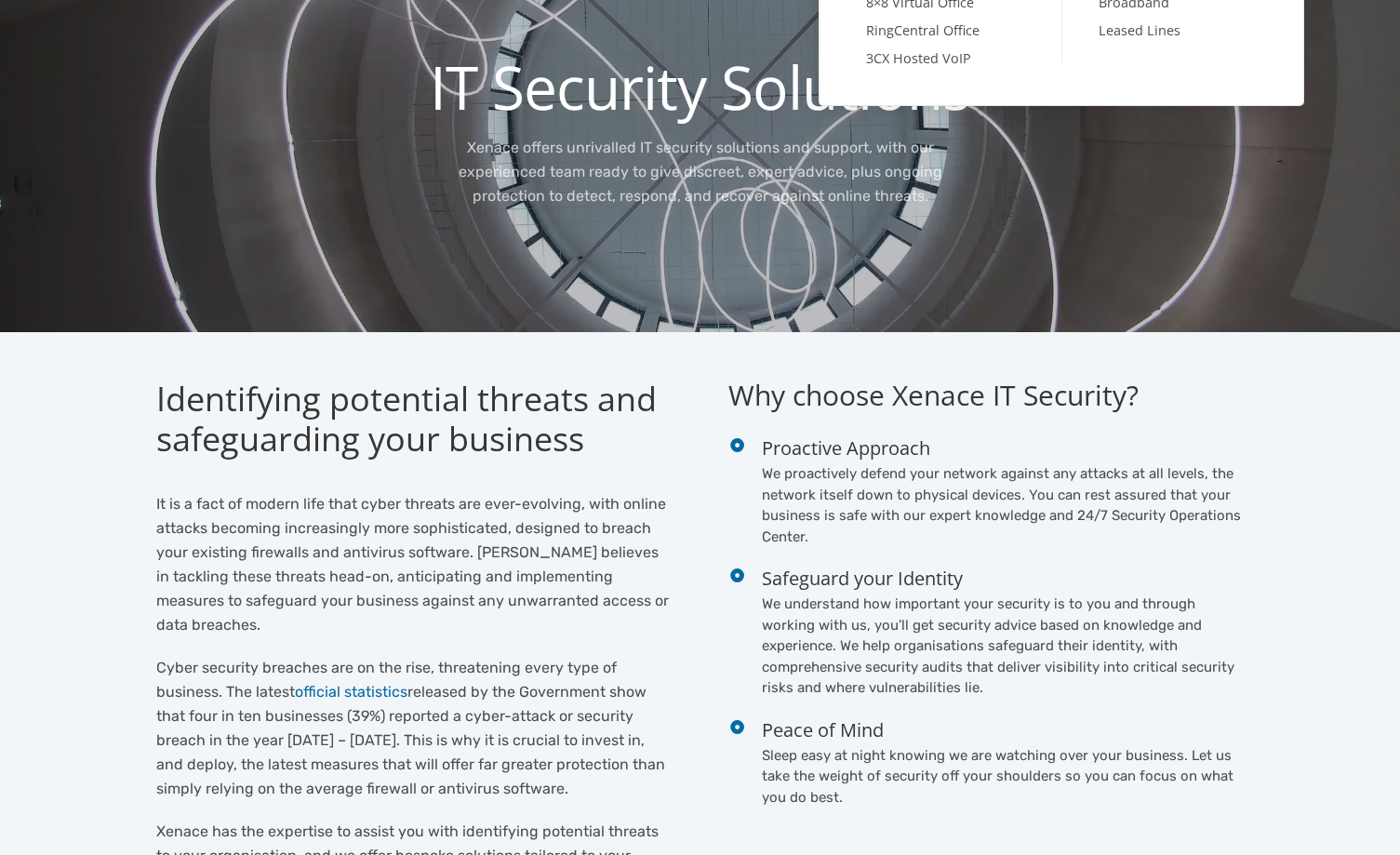
scroll to position [0, 0]
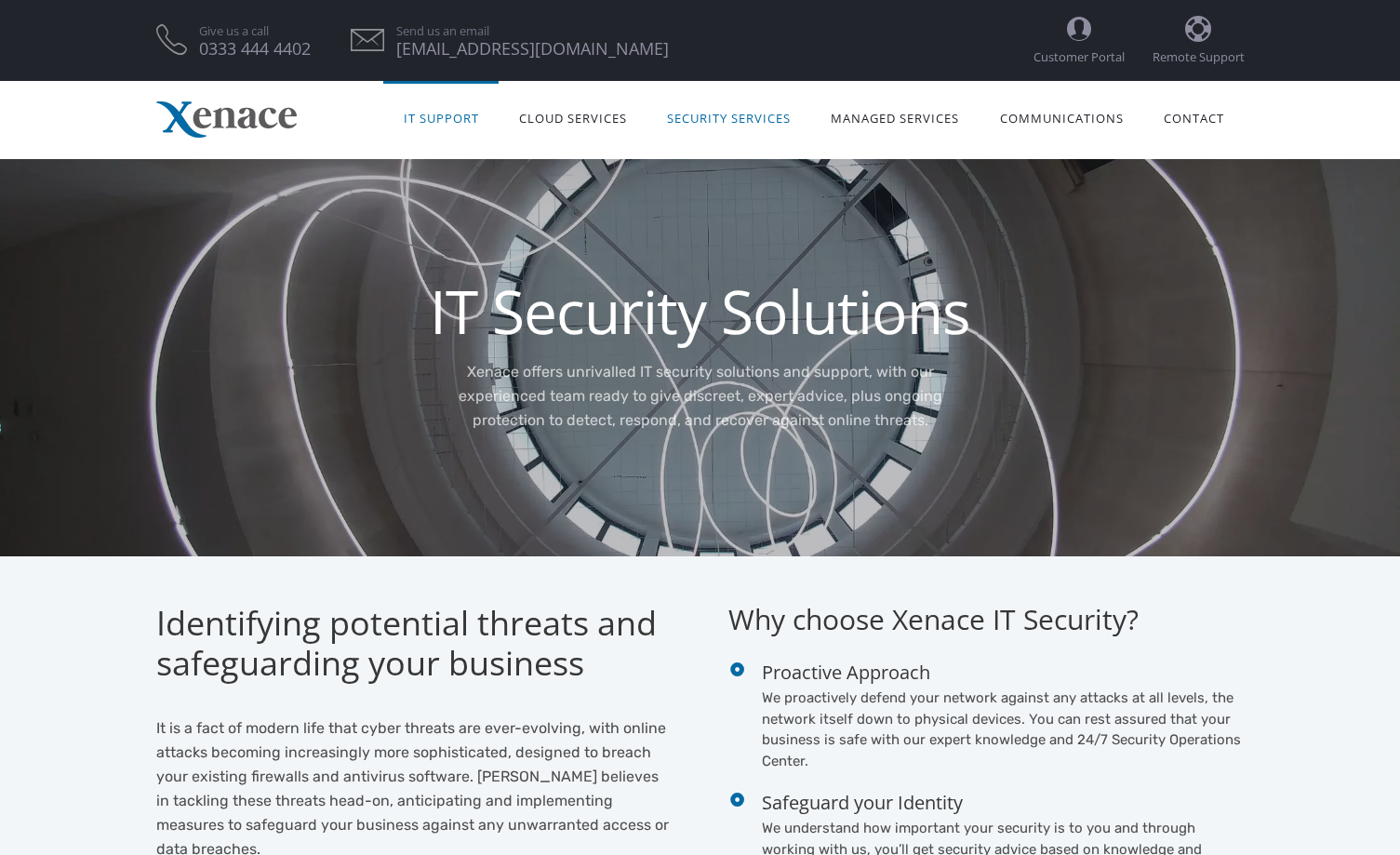
click at [449, 110] on link "IT Support" at bounding box center [441, 117] width 116 height 59
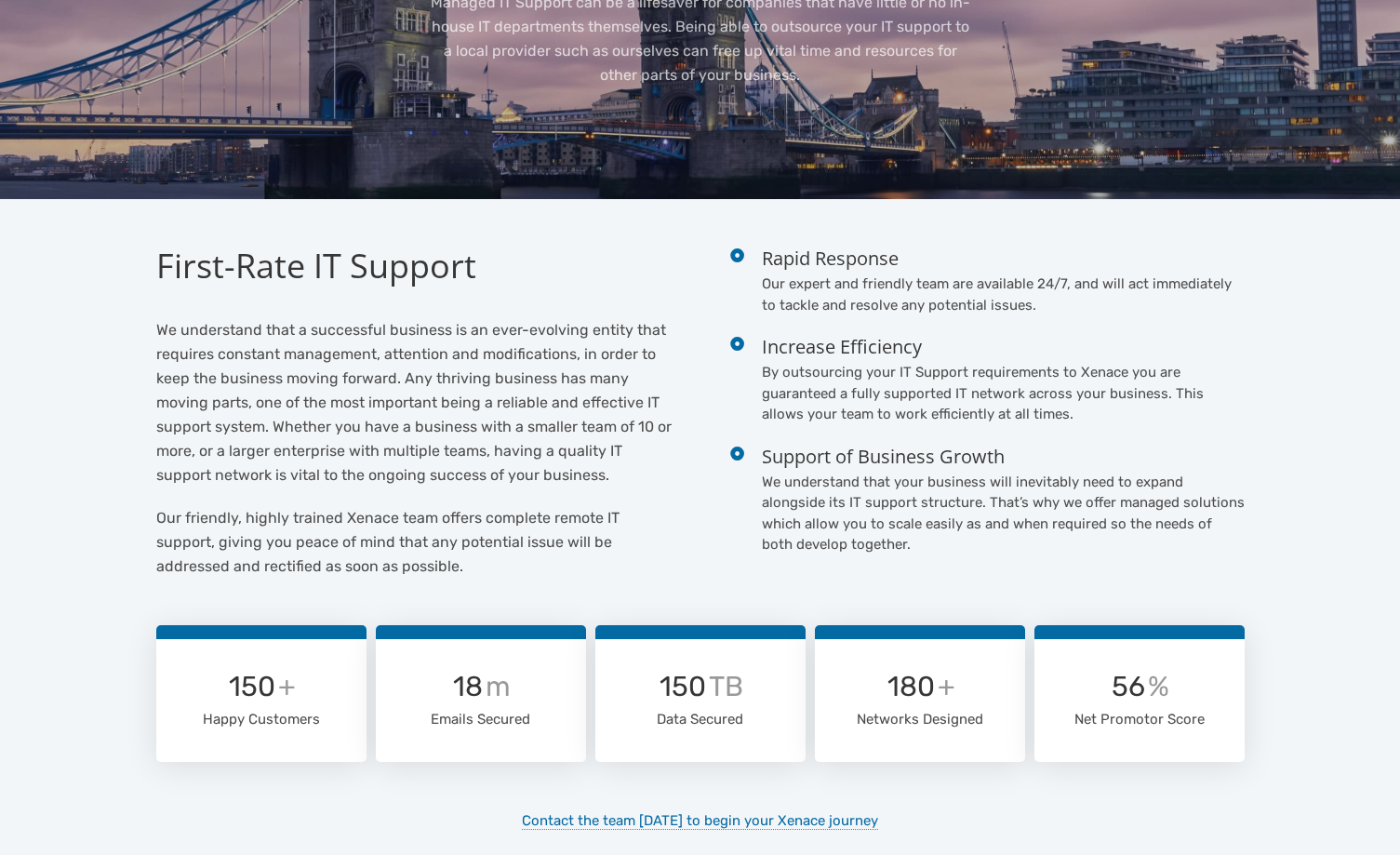
scroll to position [558, 0]
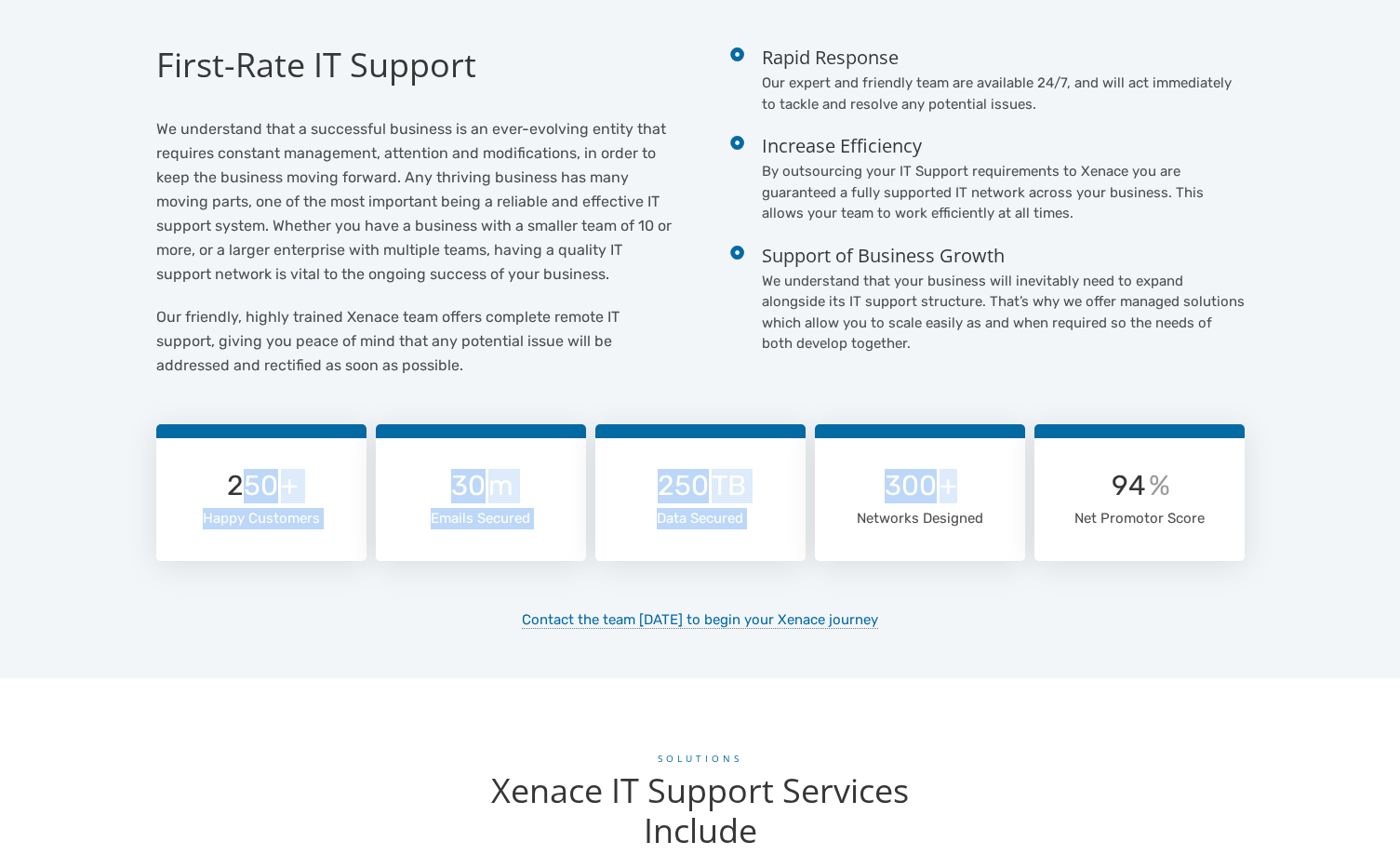
drag, startPoint x: 966, startPoint y: 493, endPoint x: 223, endPoint y: 496, distance: 743.0
click at [229, 495] on div "250 + Happy Customers 30 m Emails Secured 250 TB Data Secured 300 + Networks De…" at bounding box center [700, 497] width 1098 height 146
click at [128, 470] on section "First-Rate IT Support We understand that a successful business is an ever-evolv…" at bounding box center [700, 338] width 1400 height 680
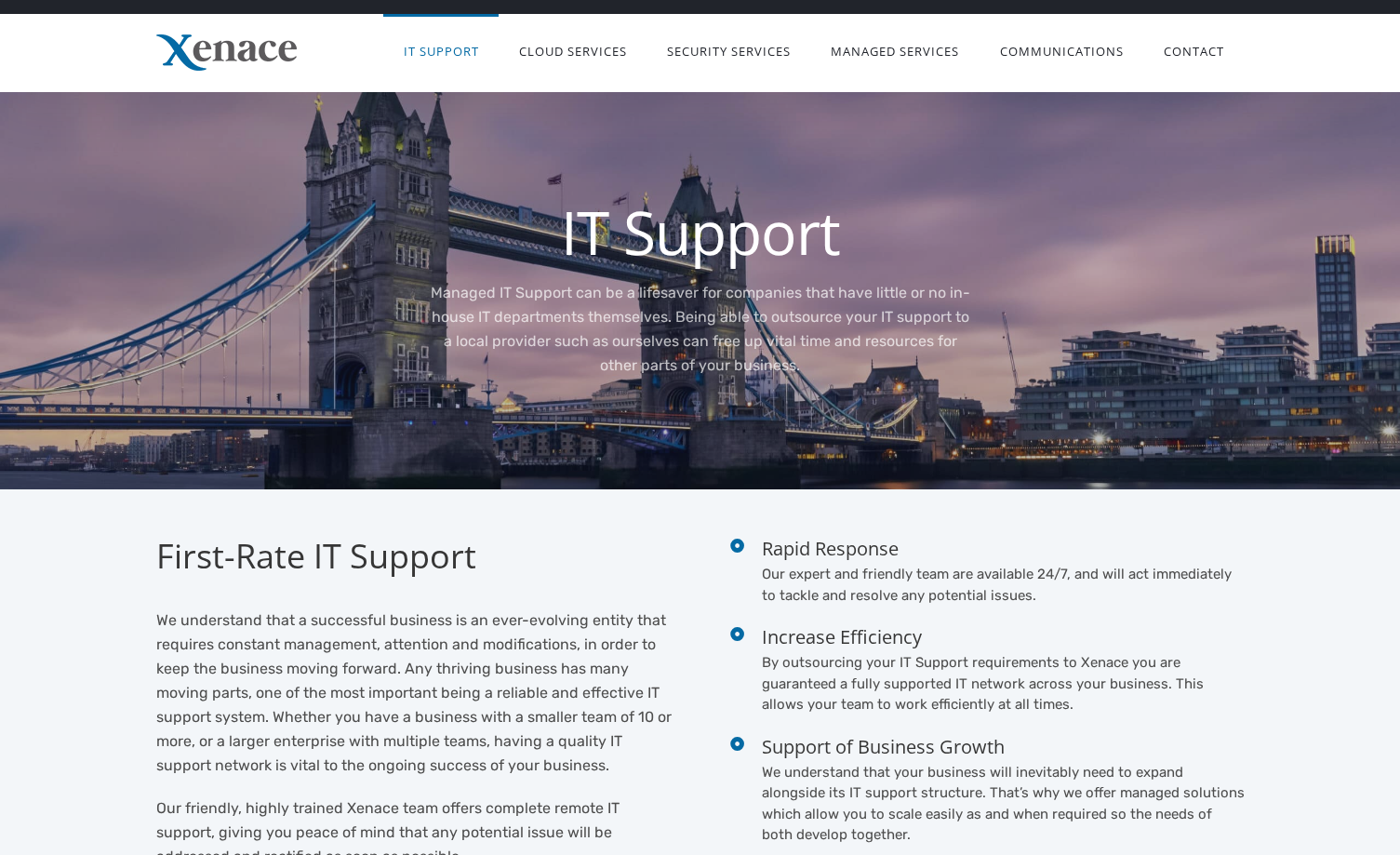
scroll to position [0, 0]
